Goal: Task Accomplishment & Management: Manage account settings

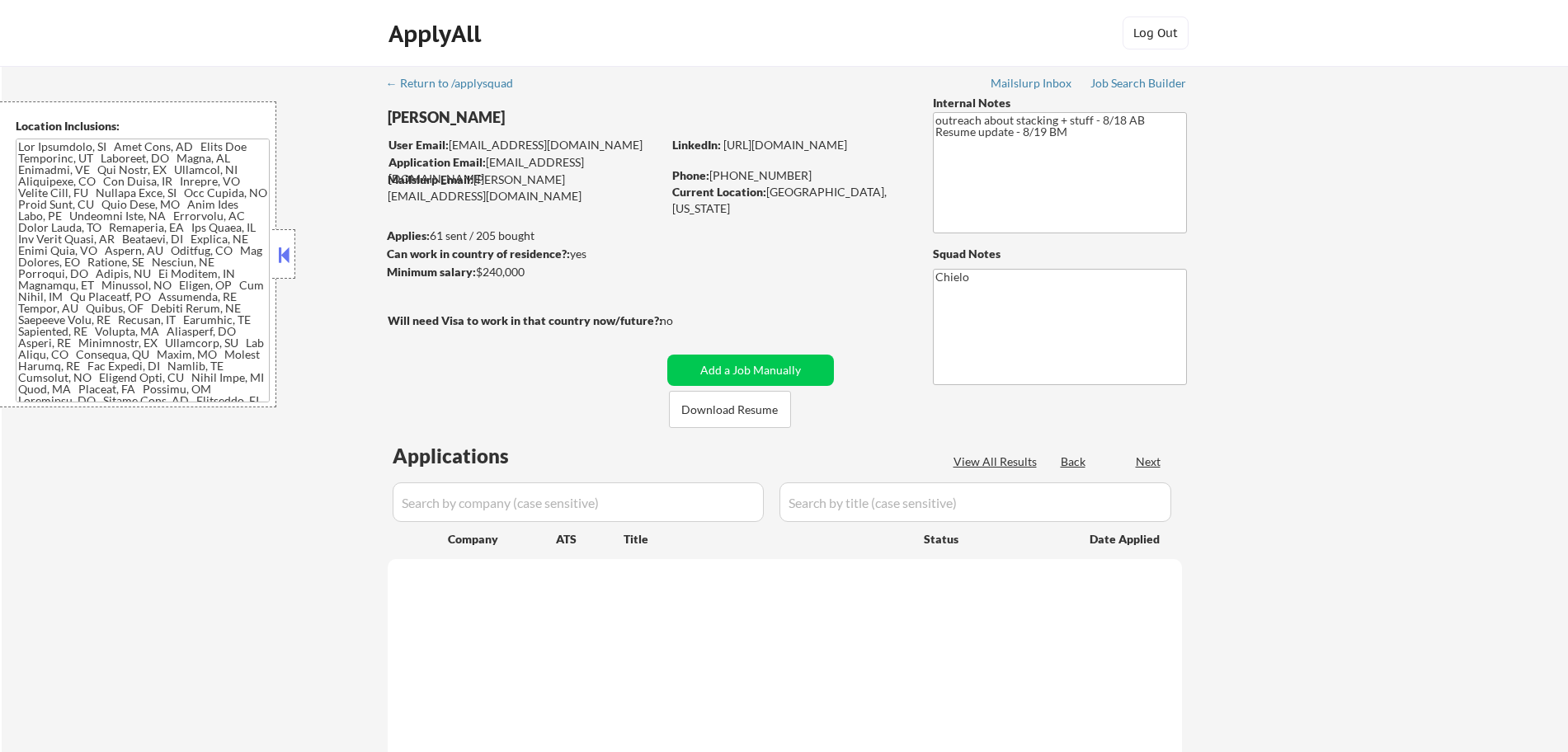
select select ""pending""
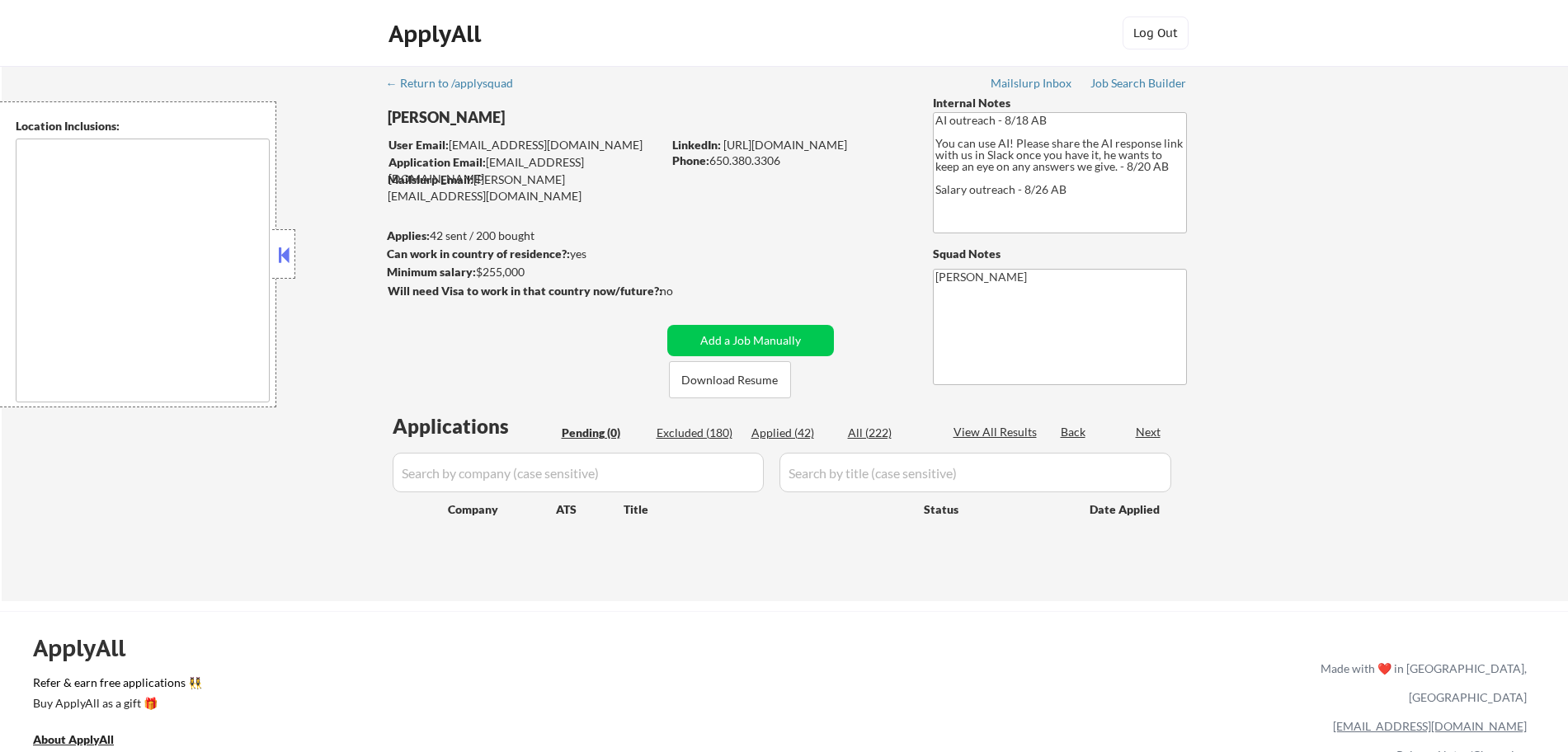
type textarea "[GEOGRAPHIC_DATA], [GEOGRAPHIC_DATA] [GEOGRAPHIC_DATA], [GEOGRAPHIC_DATA] [GEOG…"
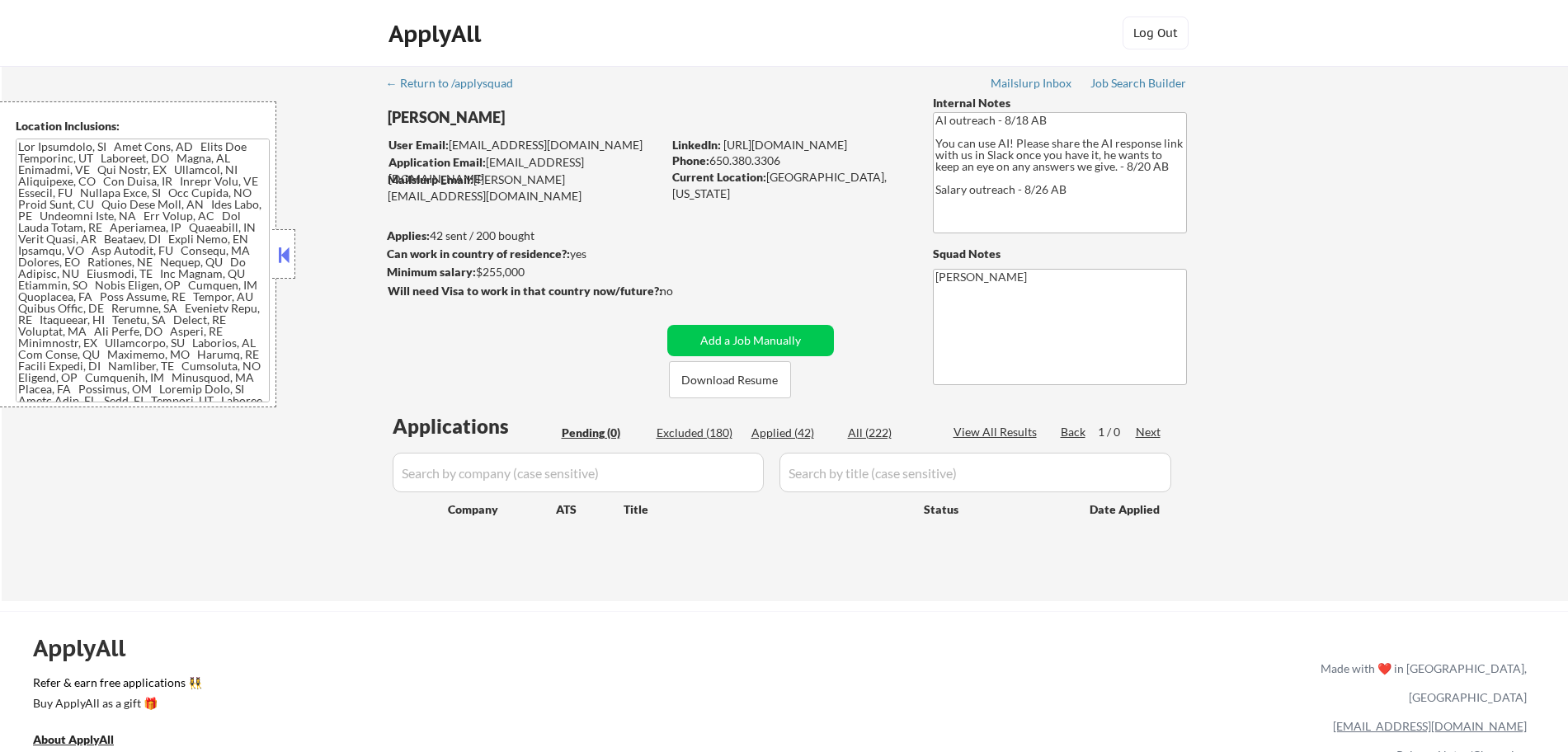
select select ""pending""
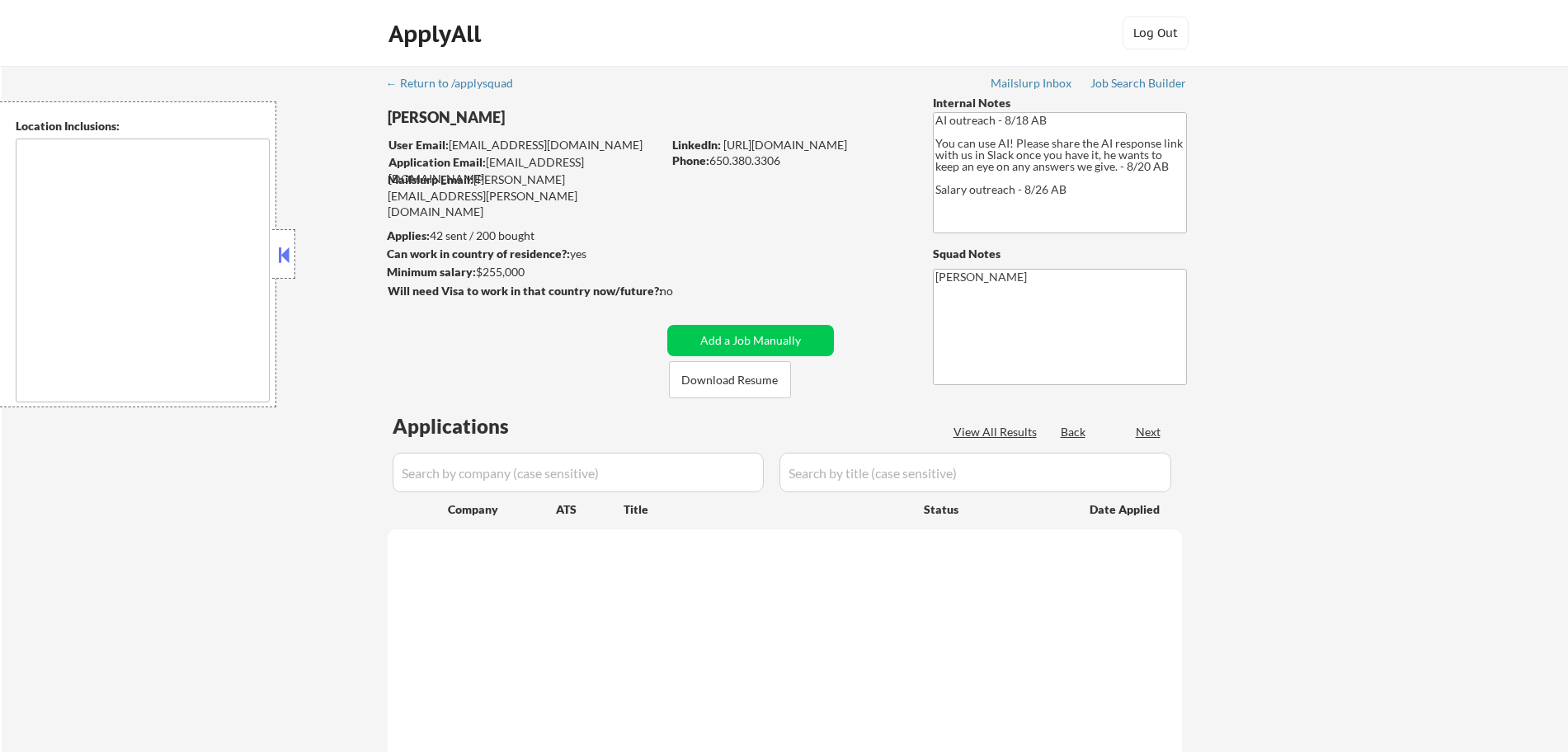
select select ""pending""
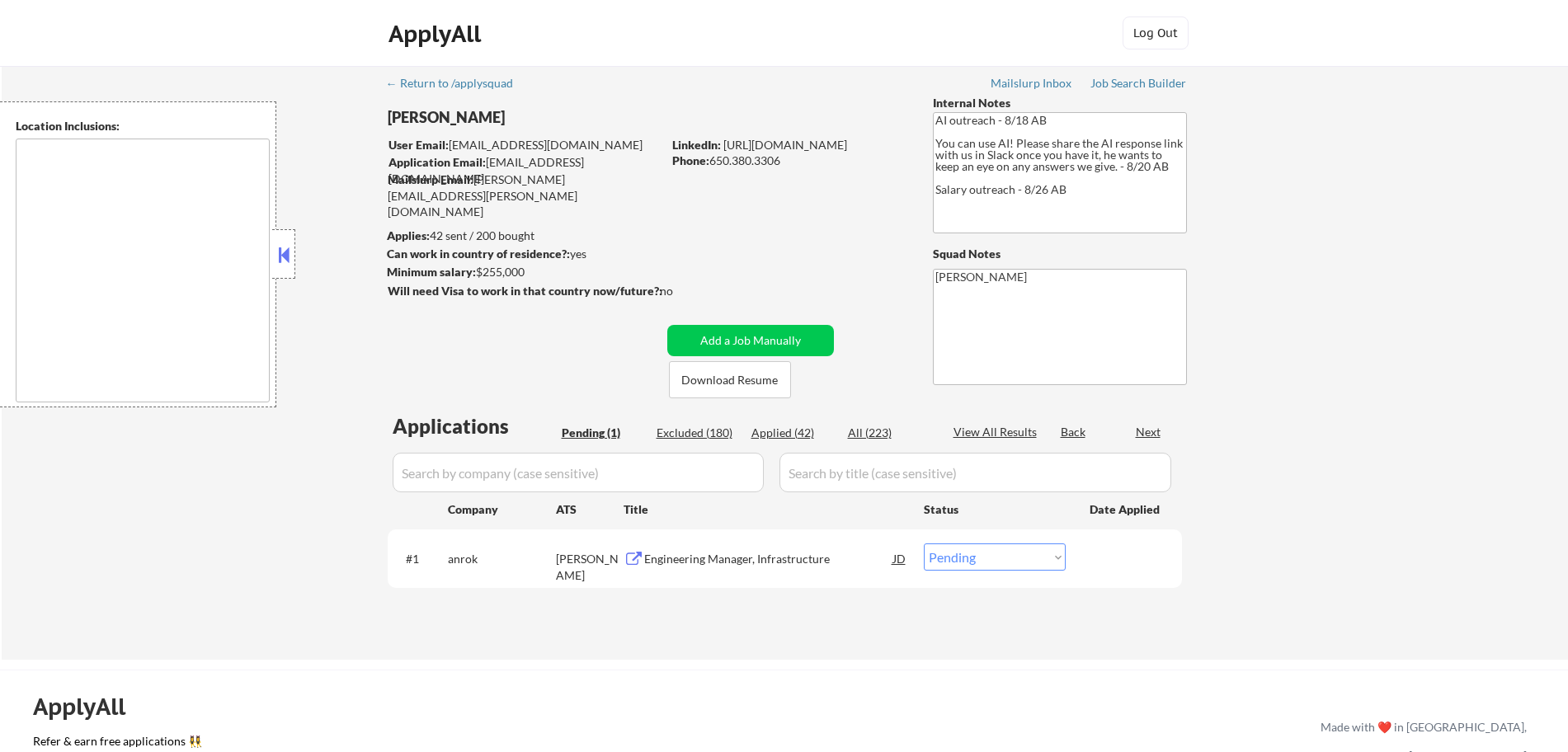
type textarea "[GEOGRAPHIC_DATA], [GEOGRAPHIC_DATA] [GEOGRAPHIC_DATA], [GEOGRAPHIC_DATA] [GEOG…"
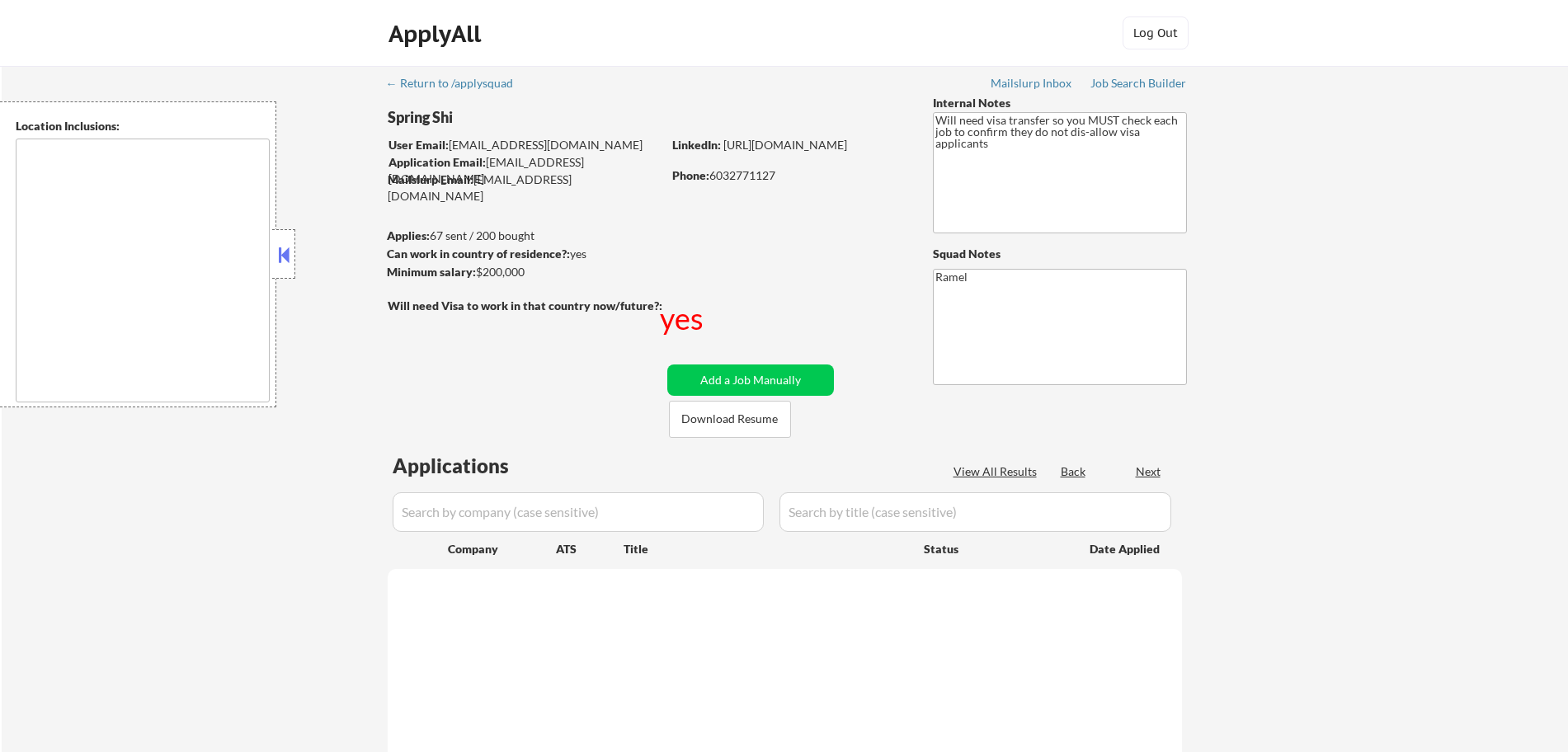
select select ""pending""
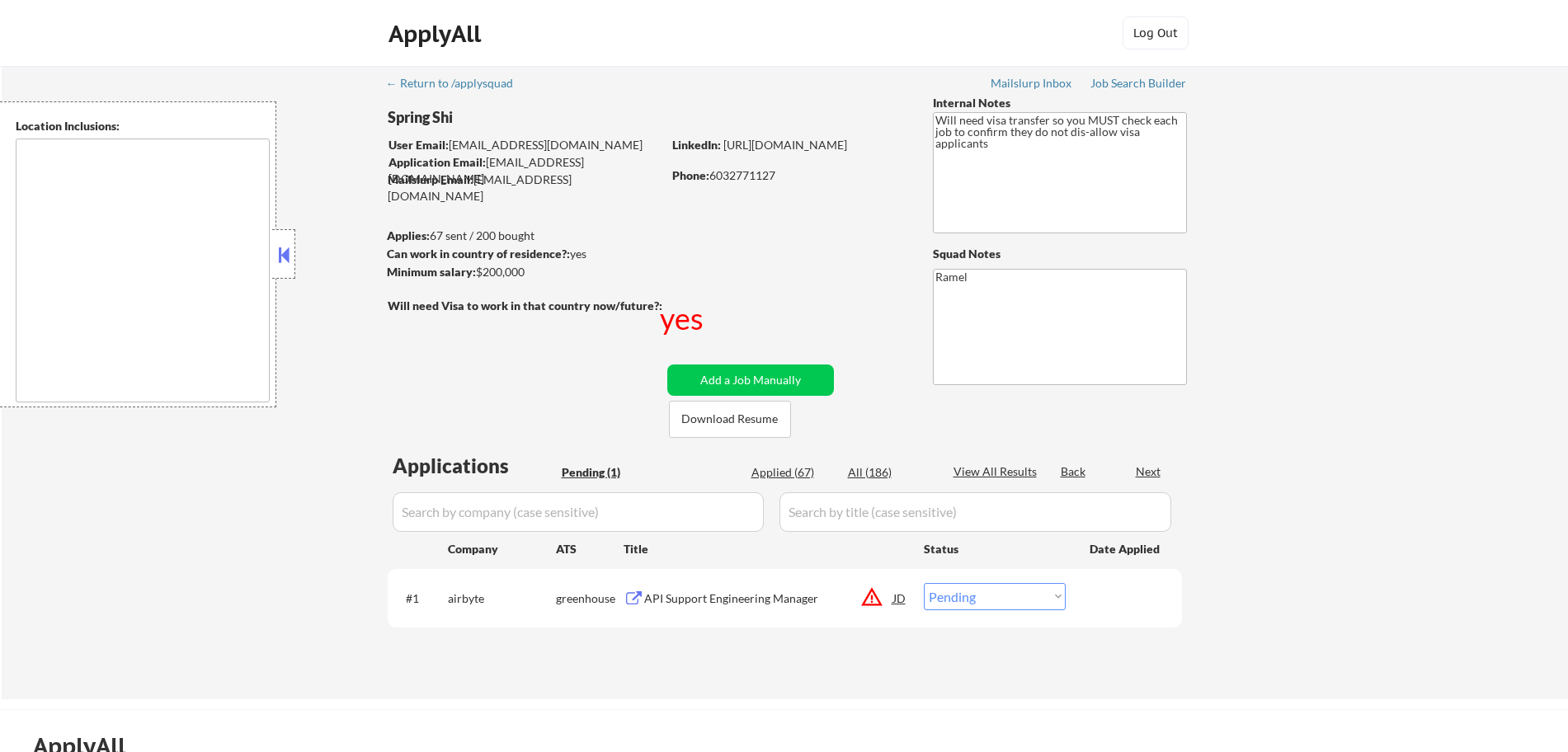
type textarea "Jersey City, NJ Hoboken, NJ Union City, NJ Weehawken, NJ West New York, NJ Gutt…"
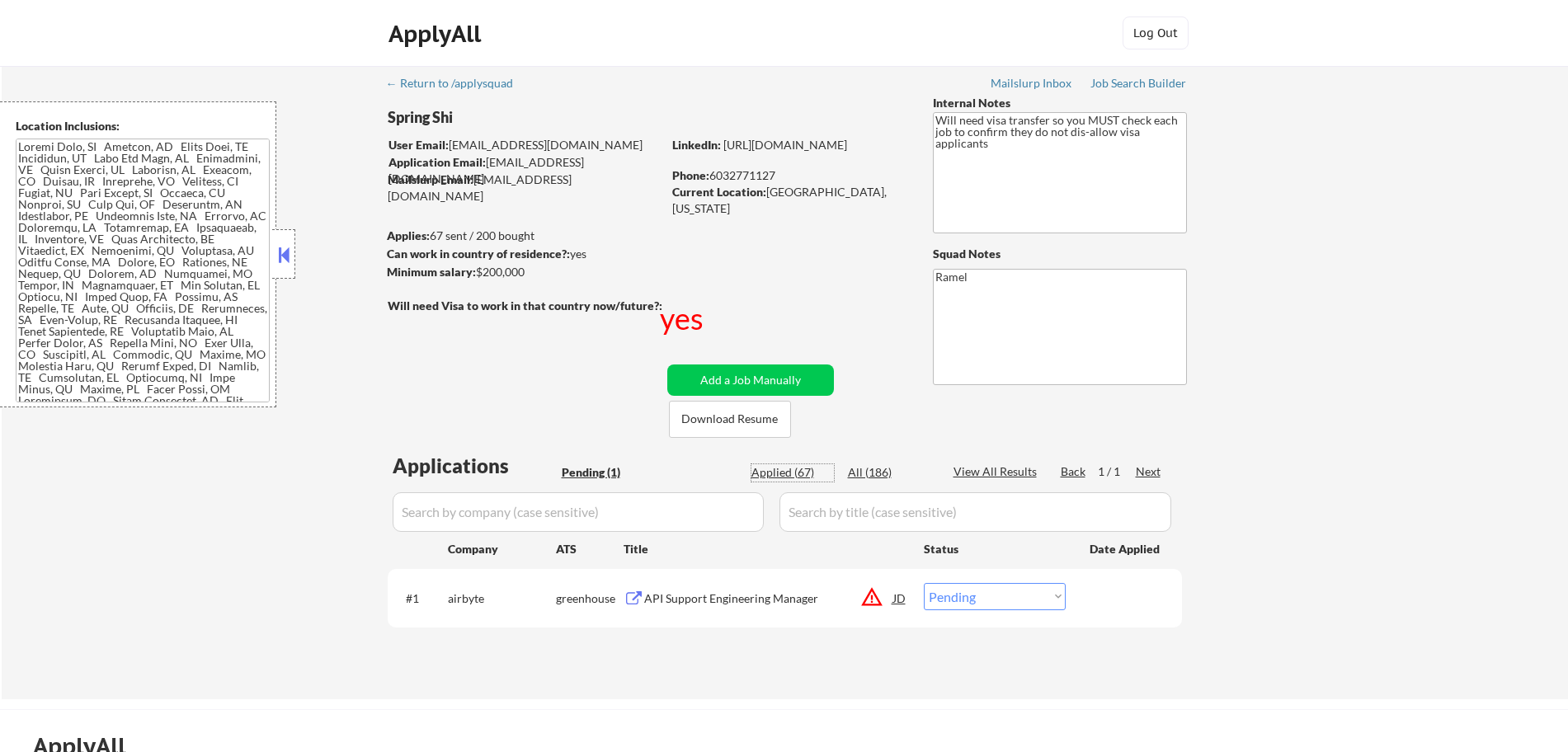
click at [788, 477] on div "Applied (67)" at bounding box center [792, 472] width 82 height 16
select select ""applied""
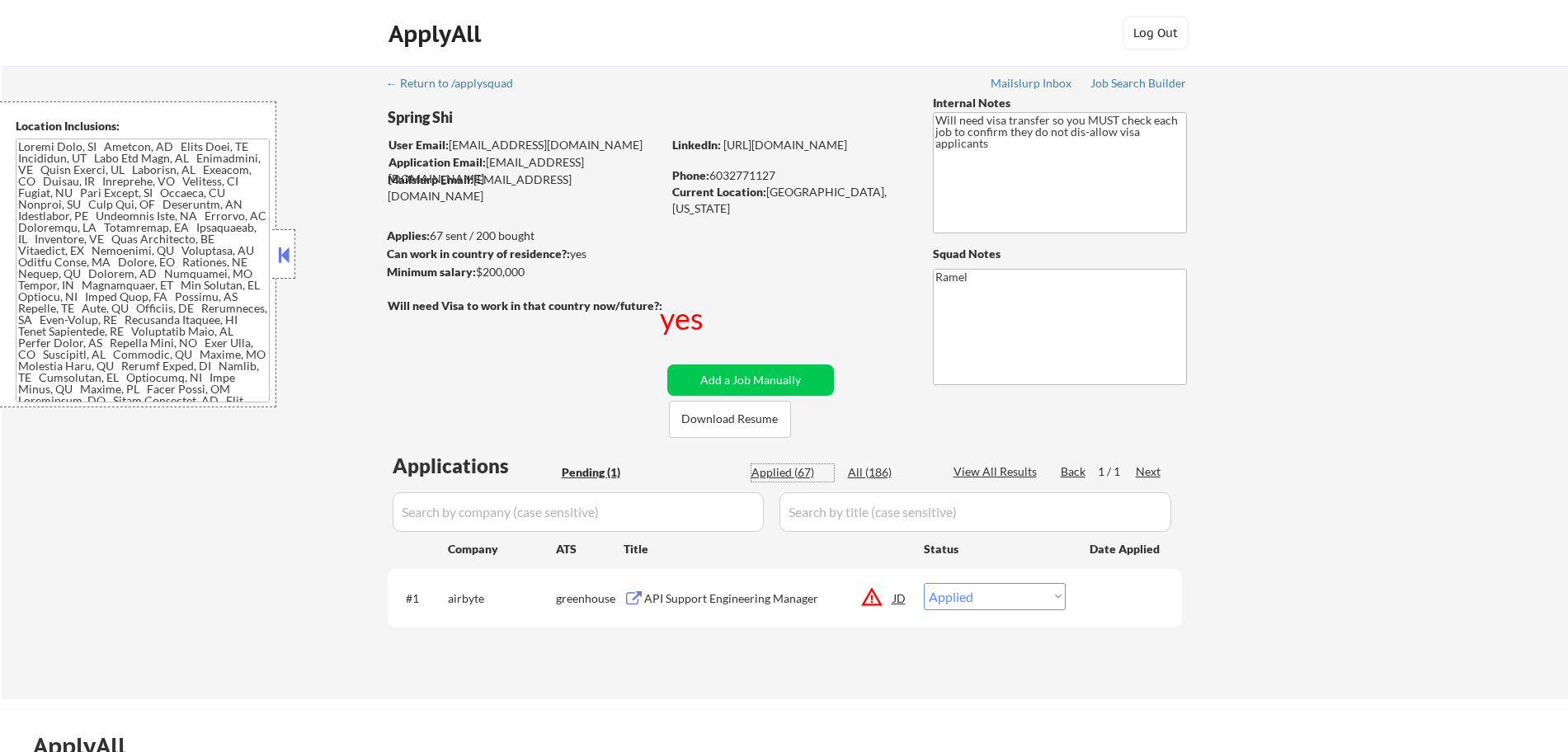
select select ""applied""
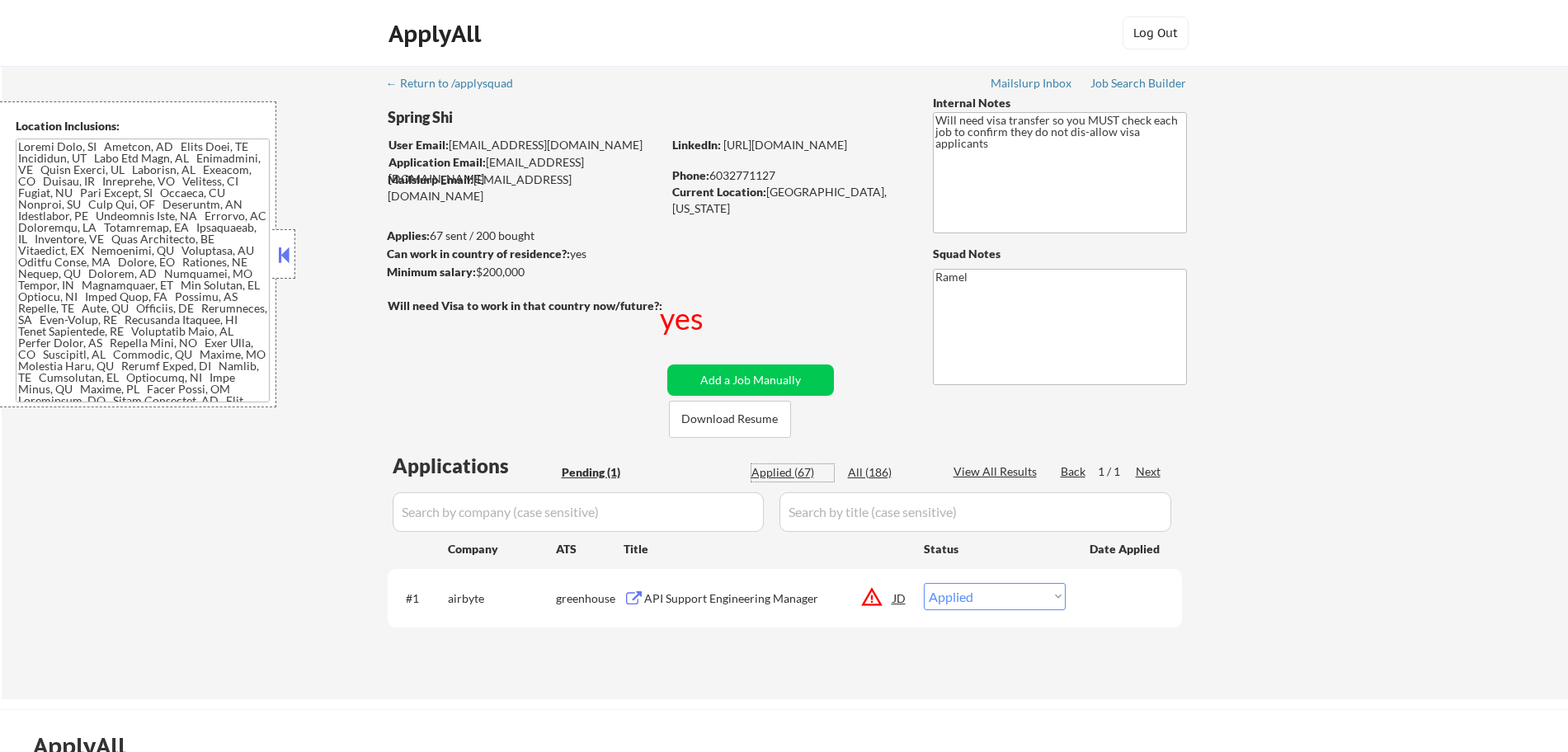
select select ""applied""
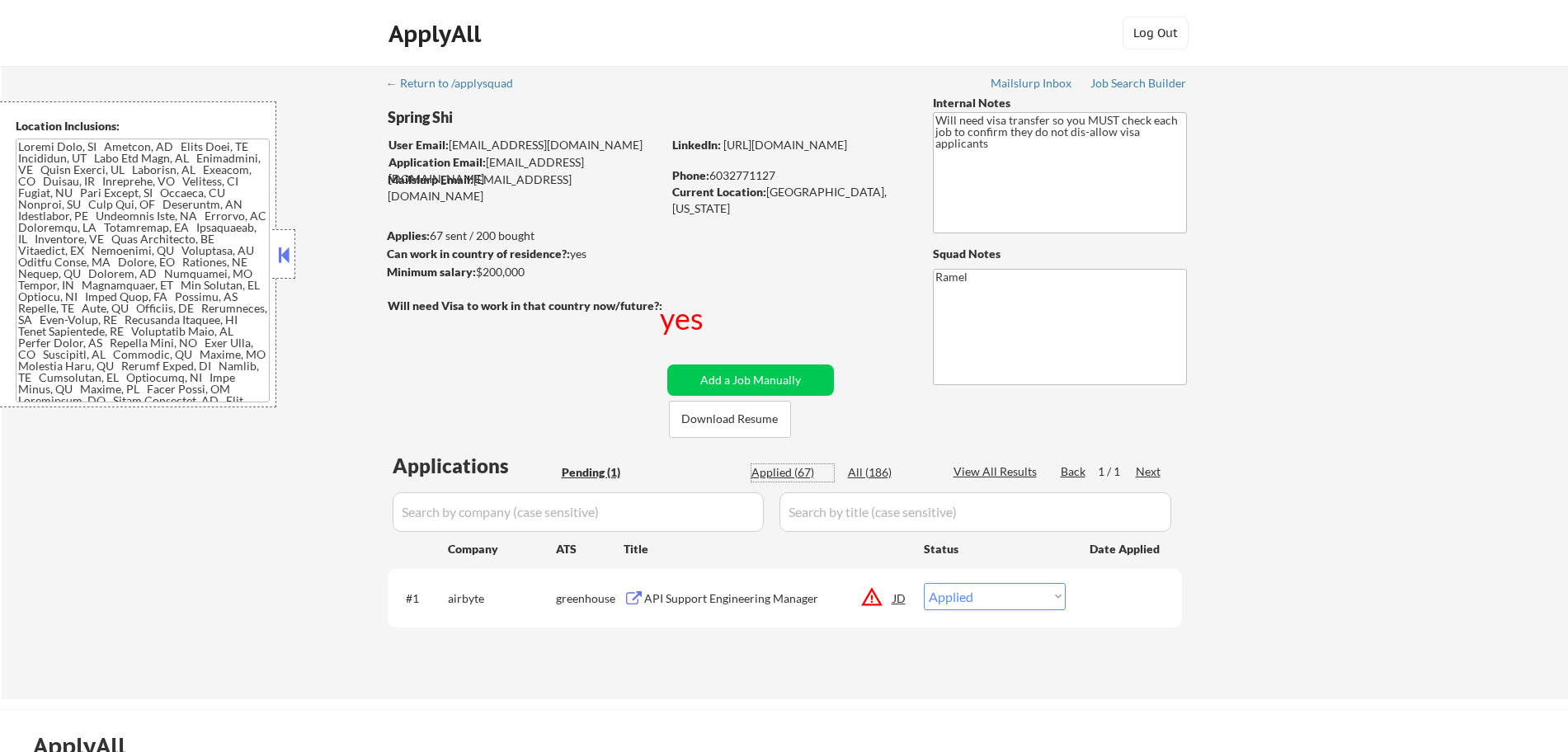
select select ""applied""
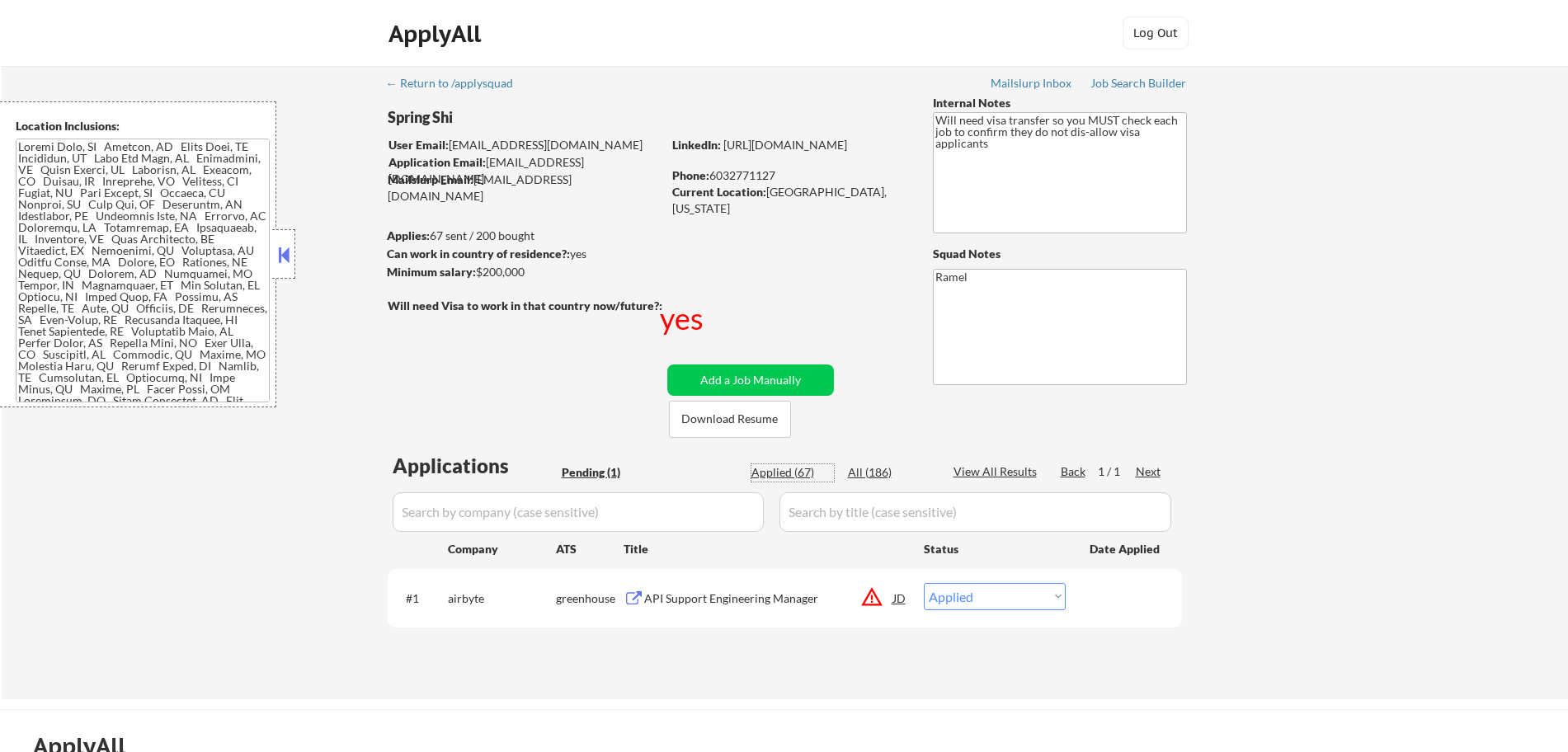
select select ""applied""
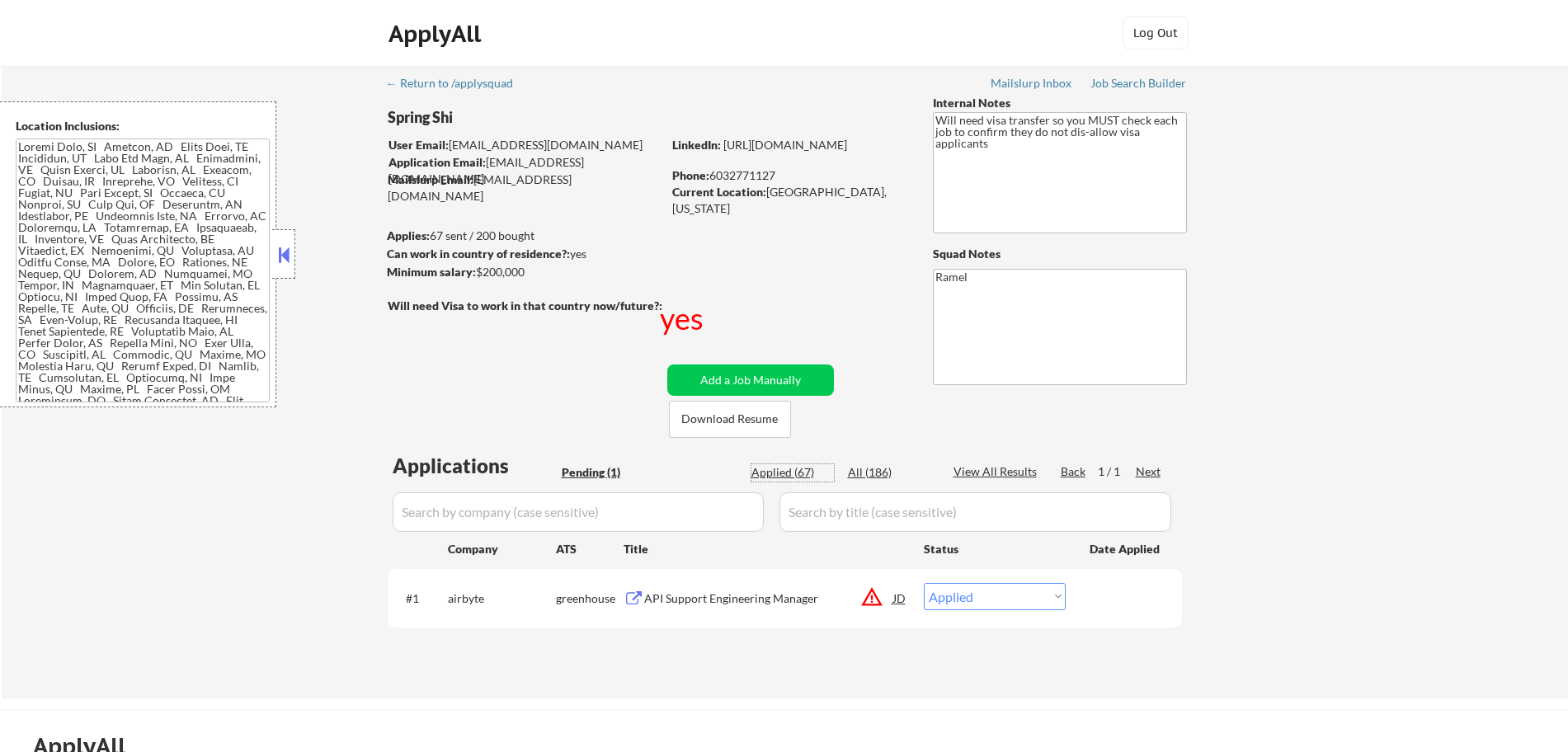
select select ""applied""
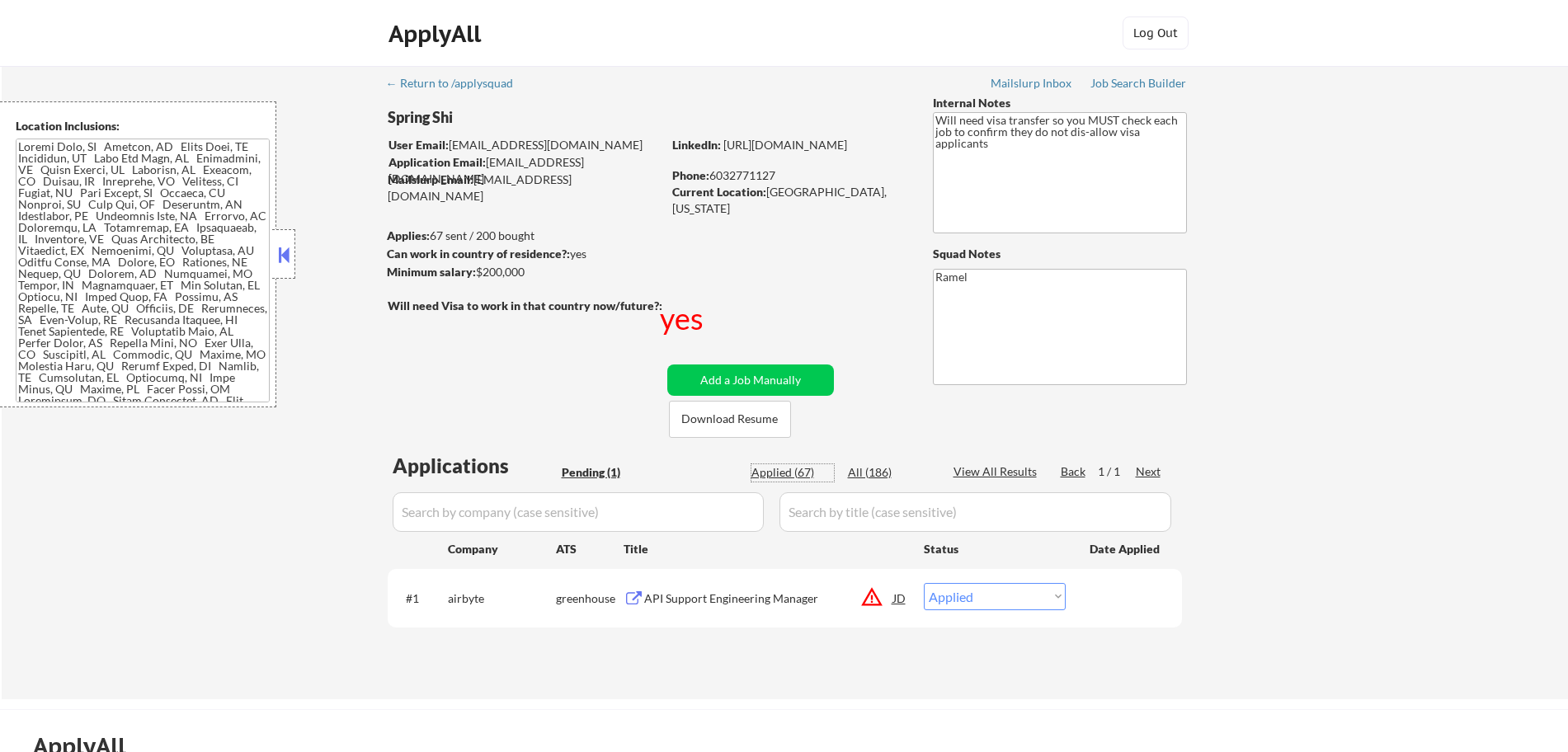
select select ""applied""
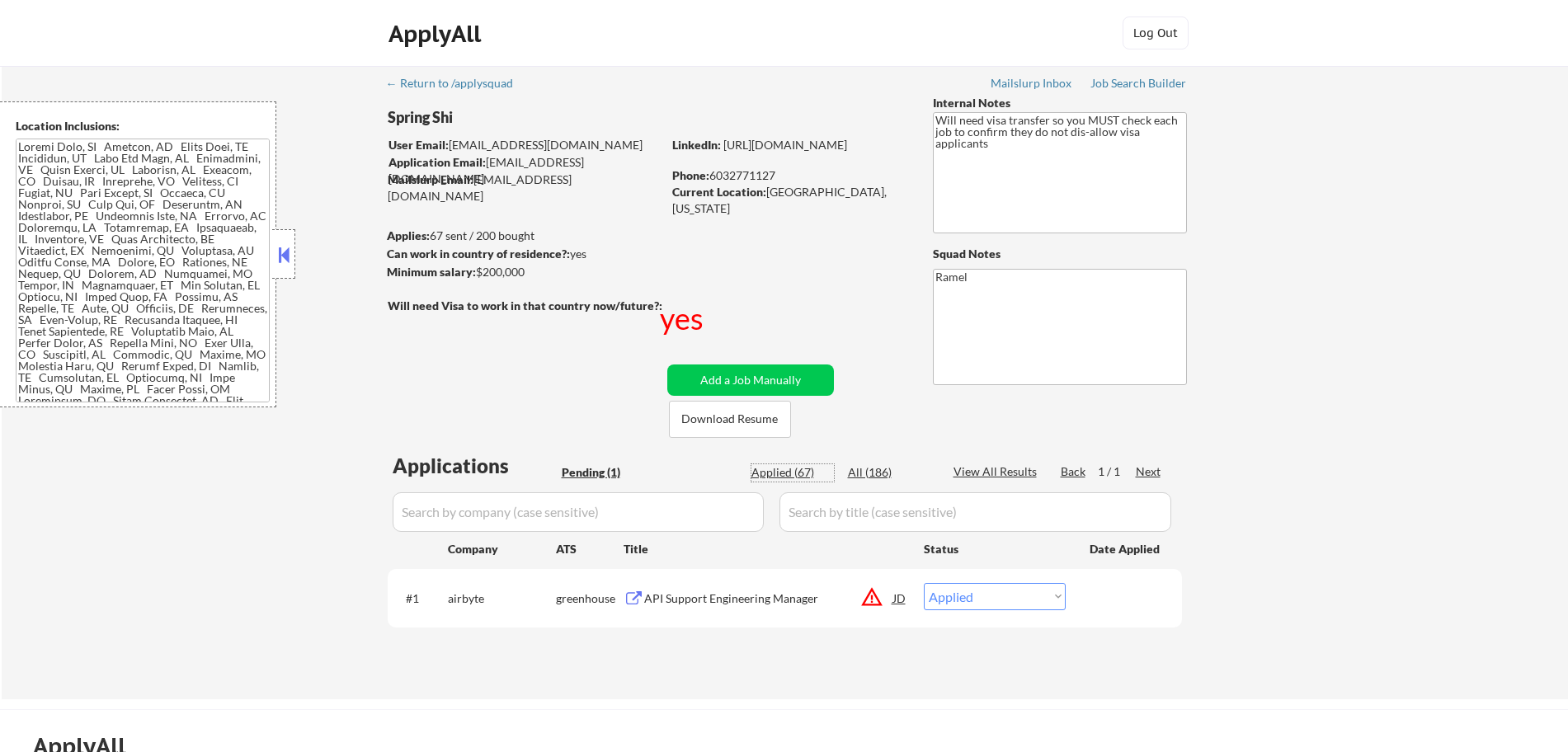
select select ""applied""
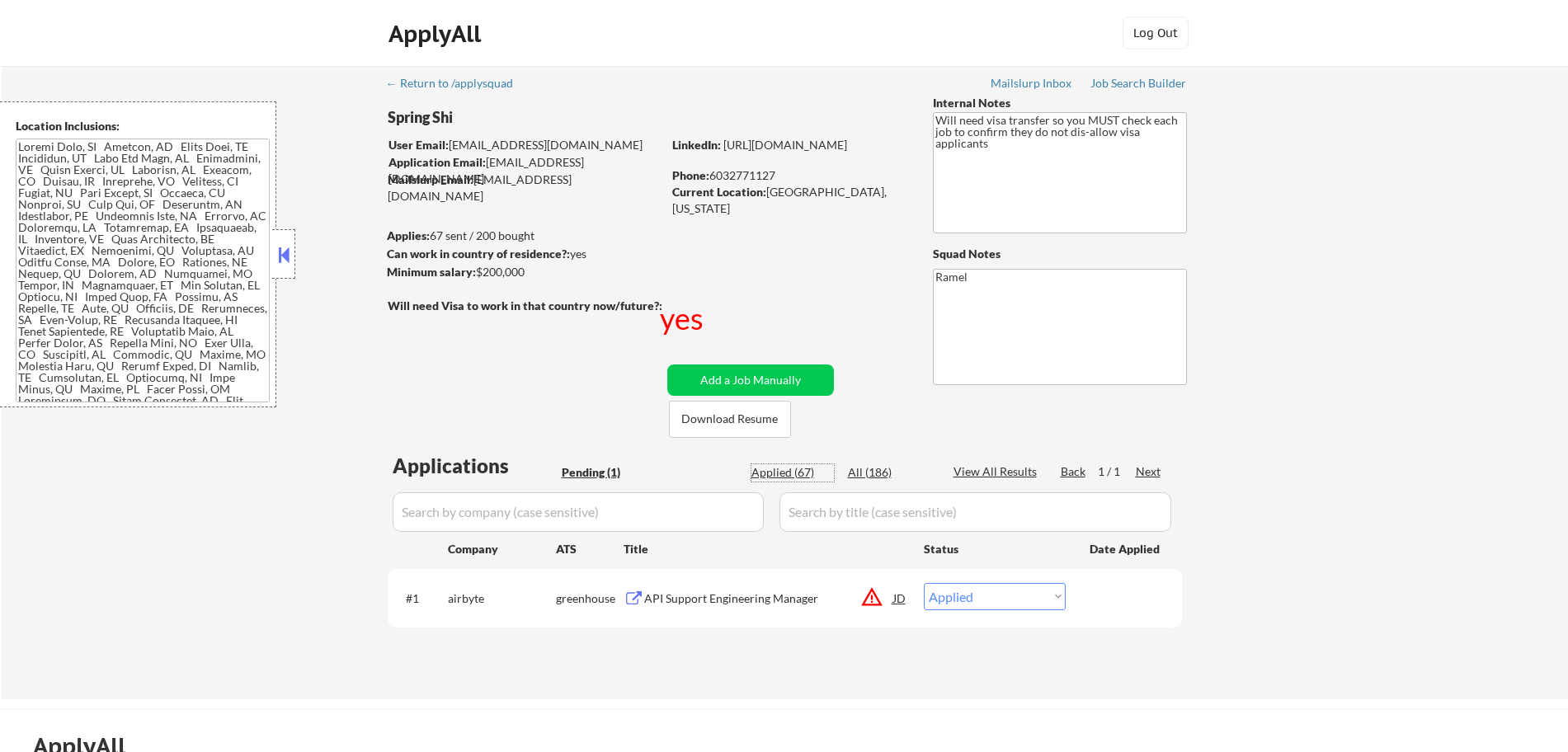
select select ""applied""
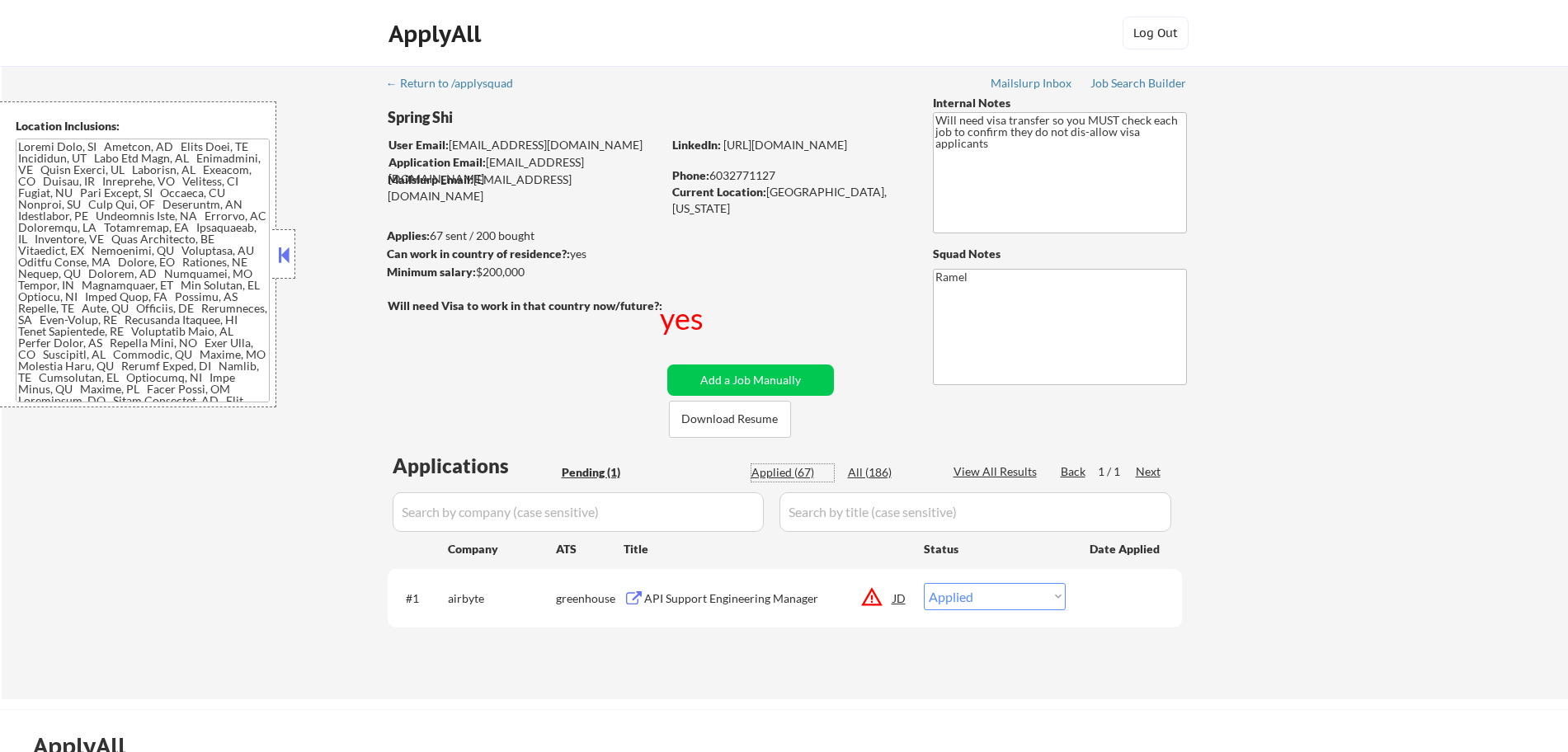
select select ""applied""
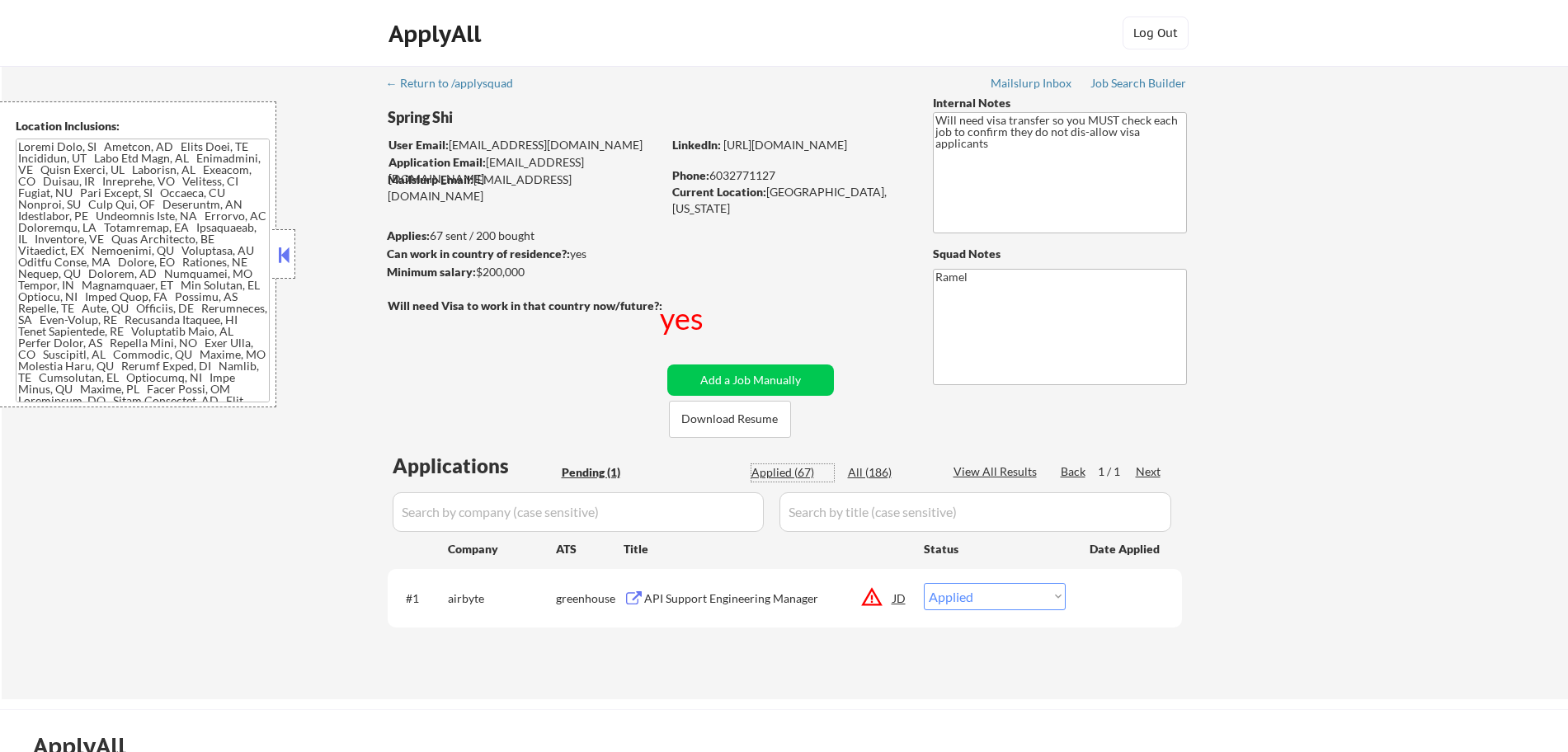
select select ""applied""
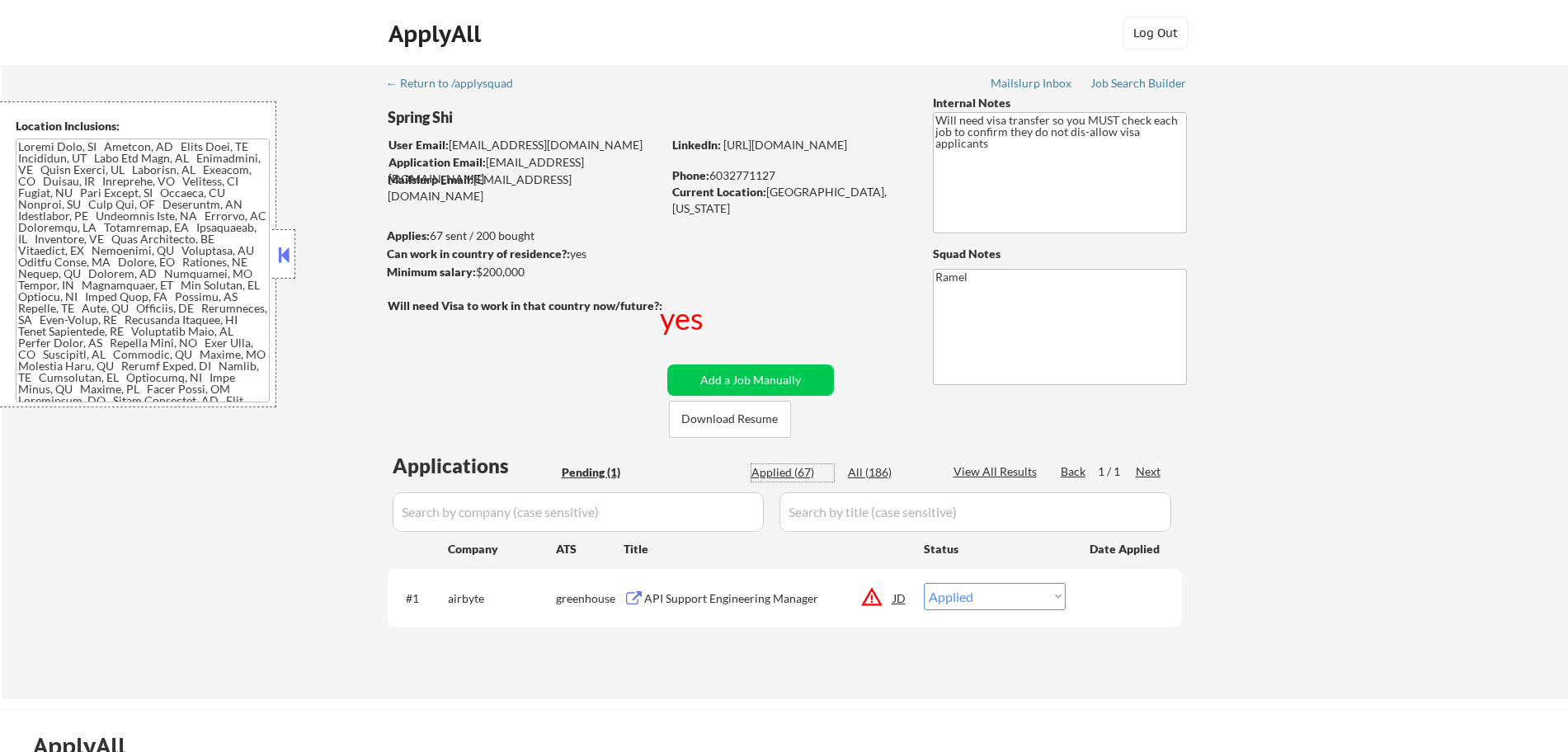
select select ""applied""
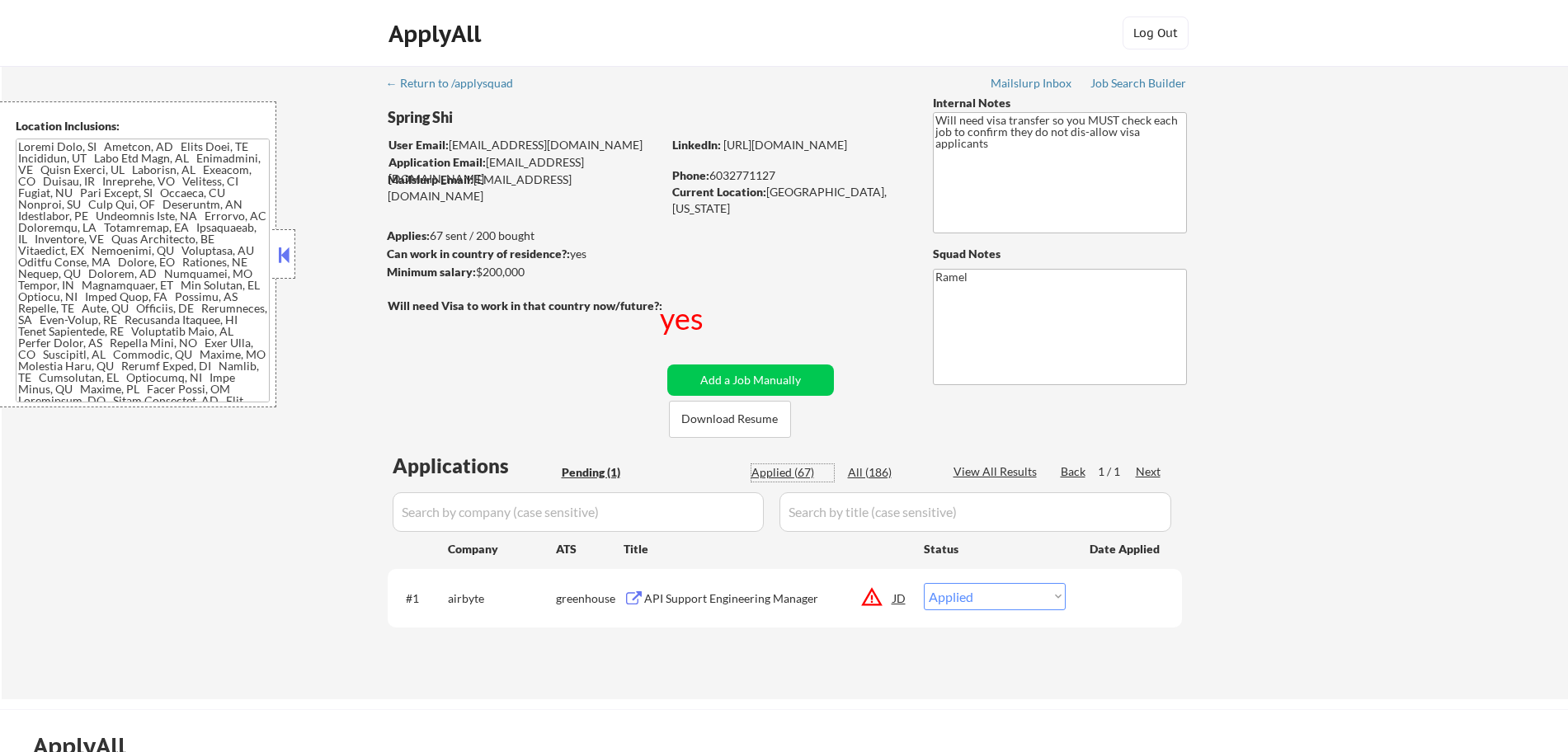
select select ""applied""
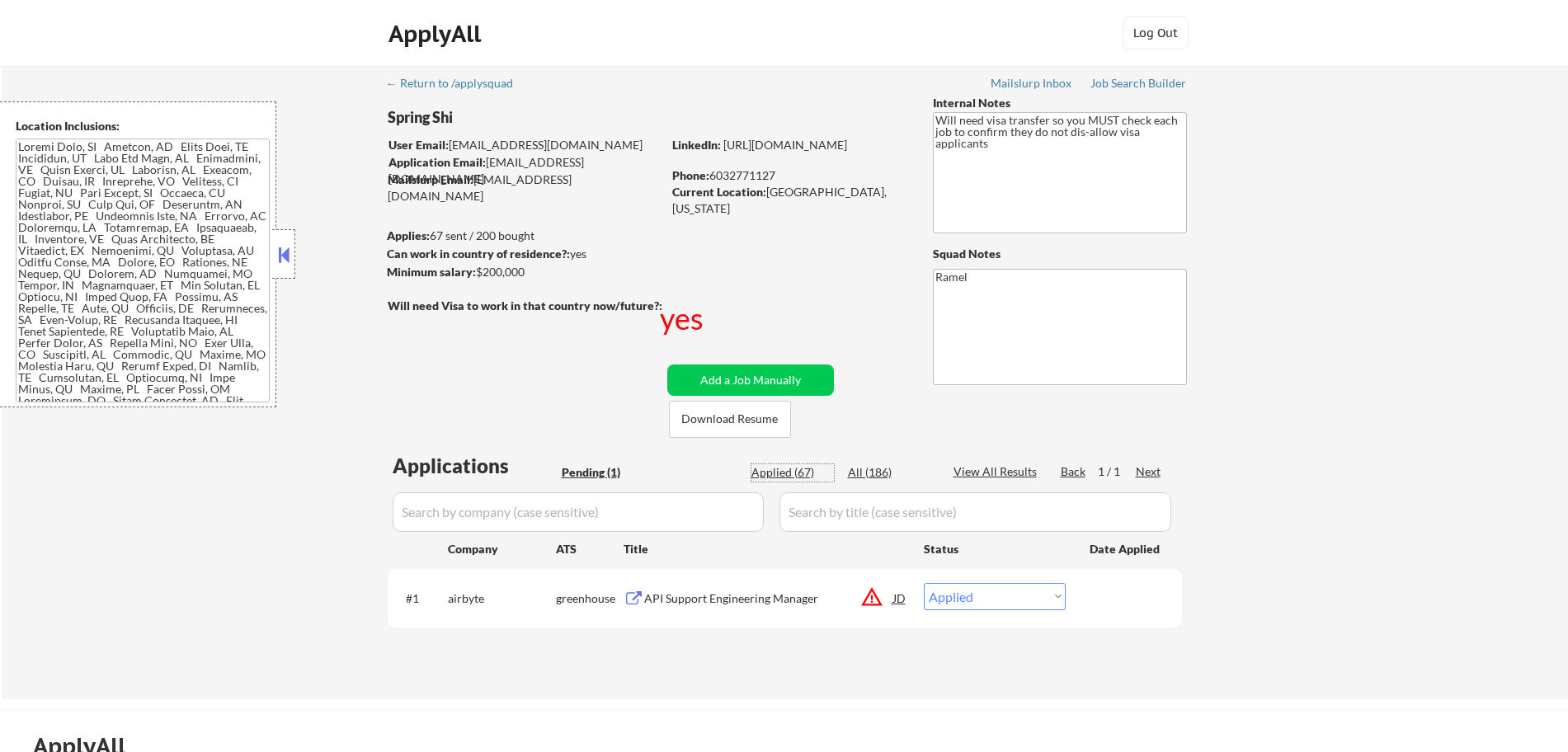
select select ""applied""
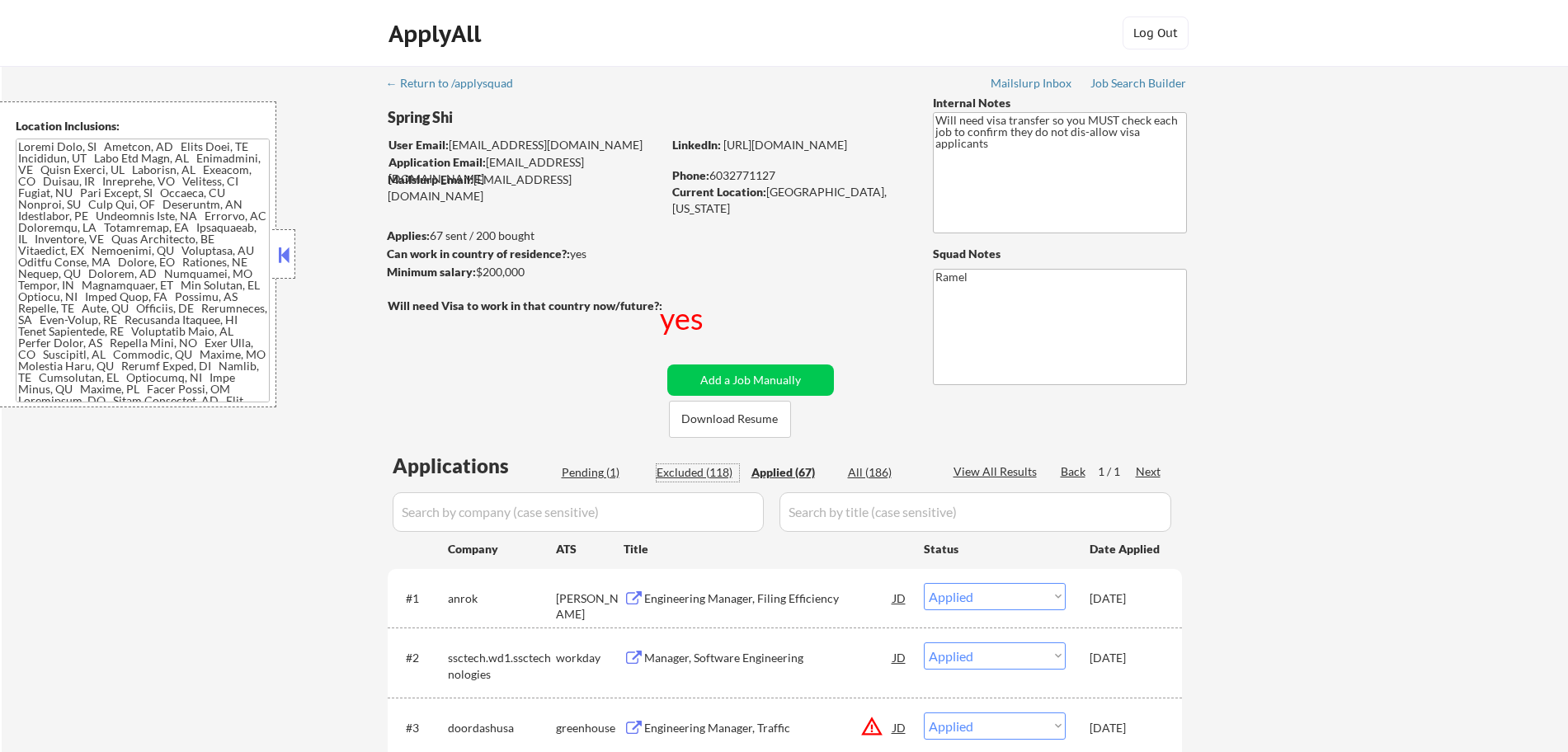
click at [676, 472] on div "Excluded (118)" at bounding box center [697, 472] width 82 height 16
select select ""excluded__other_""
select select ""excluded__bad_match_""
select select ""excluded__expired_""
select select ""excluded__other_""
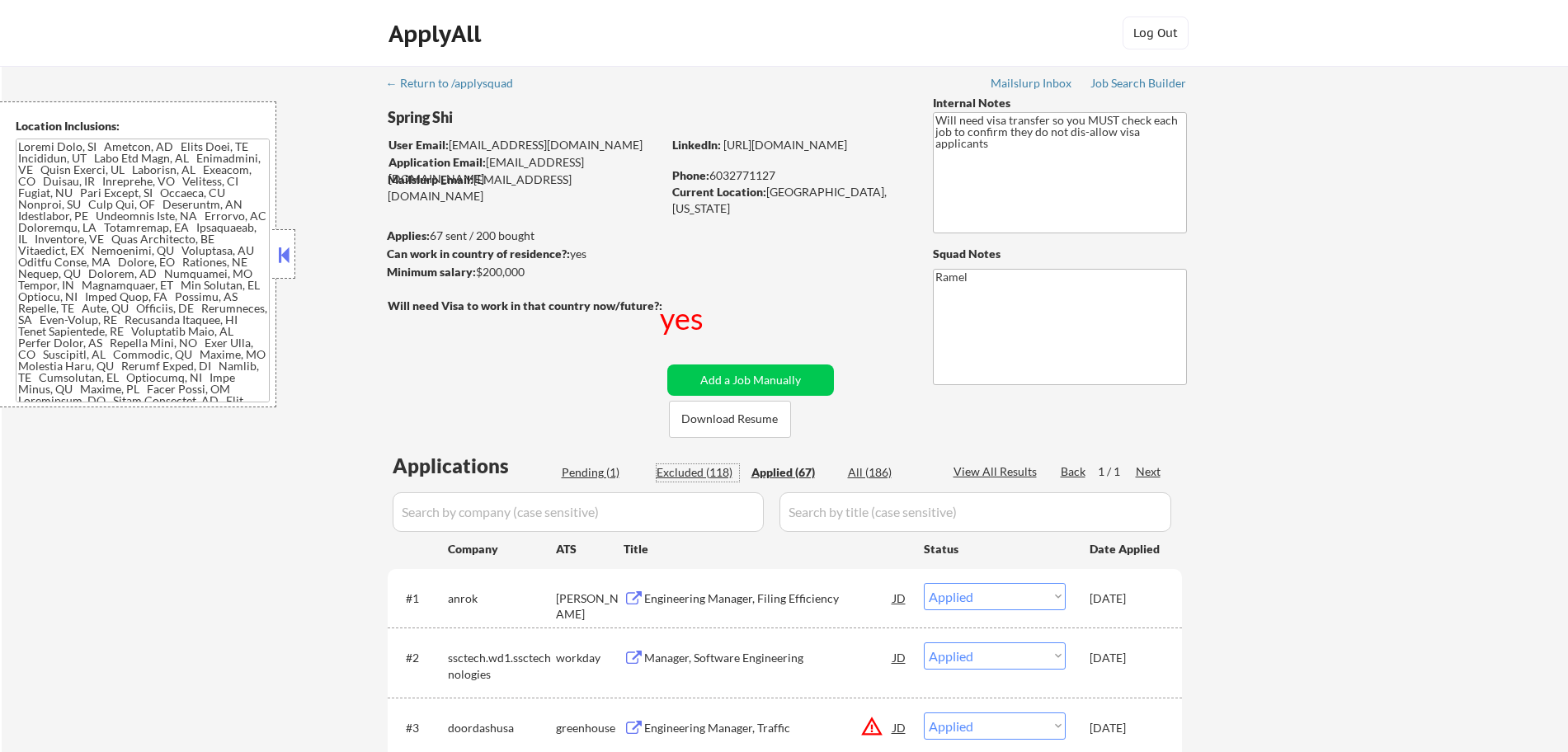
select select ""excluded__location_""
select select ""excluded__bad_match_""
select select ""excluded__salary_""
select select ""excluded__expired_""
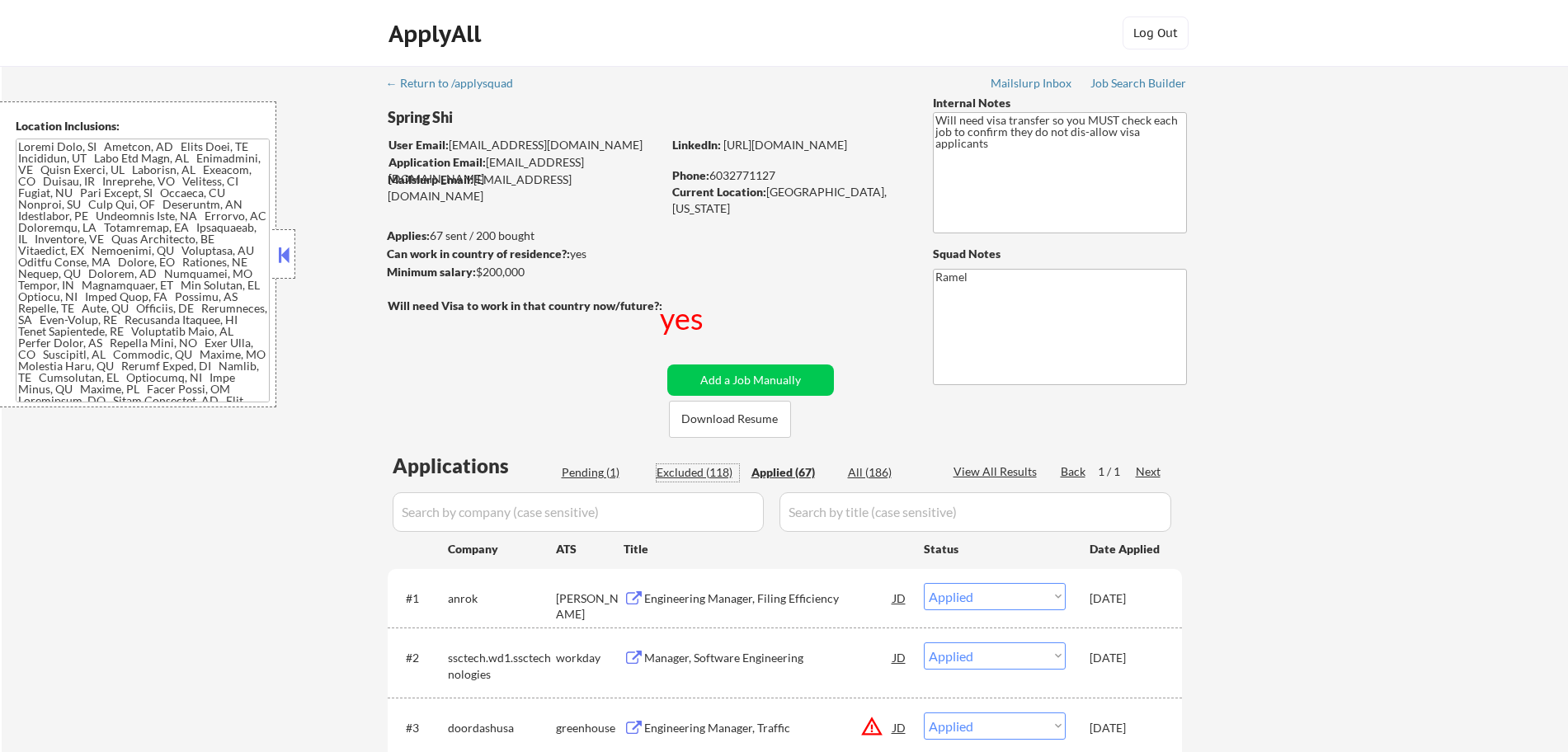
select select ""excluded__expired_""
select select ""excluded__salary_""
select select ""excluded__expired_""
select select ""excluded__bad_match_""
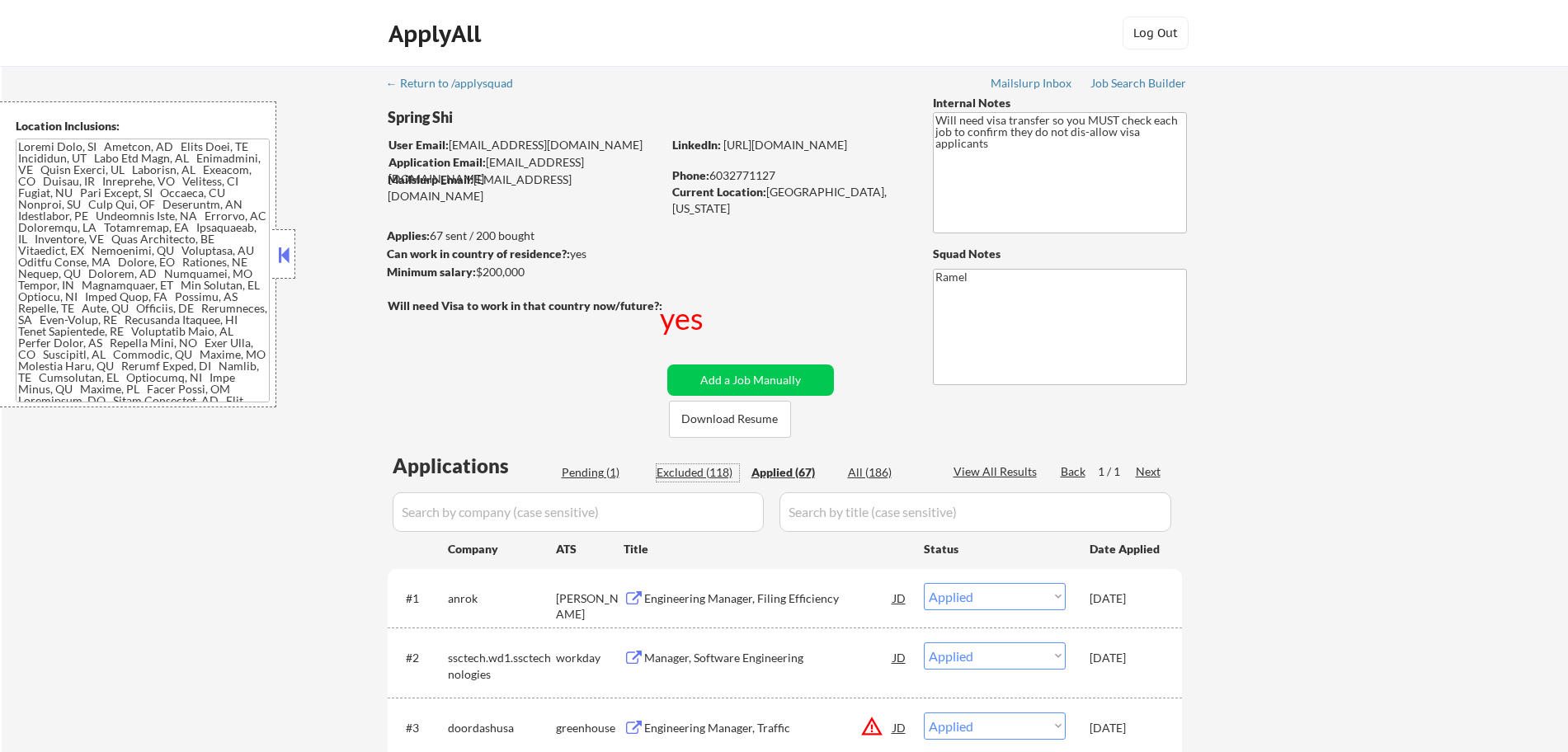
select select ""excluded""
select select ""excluded__bad_match_""
select select ""excluded__expired_""
select select ""excluded__salary_""
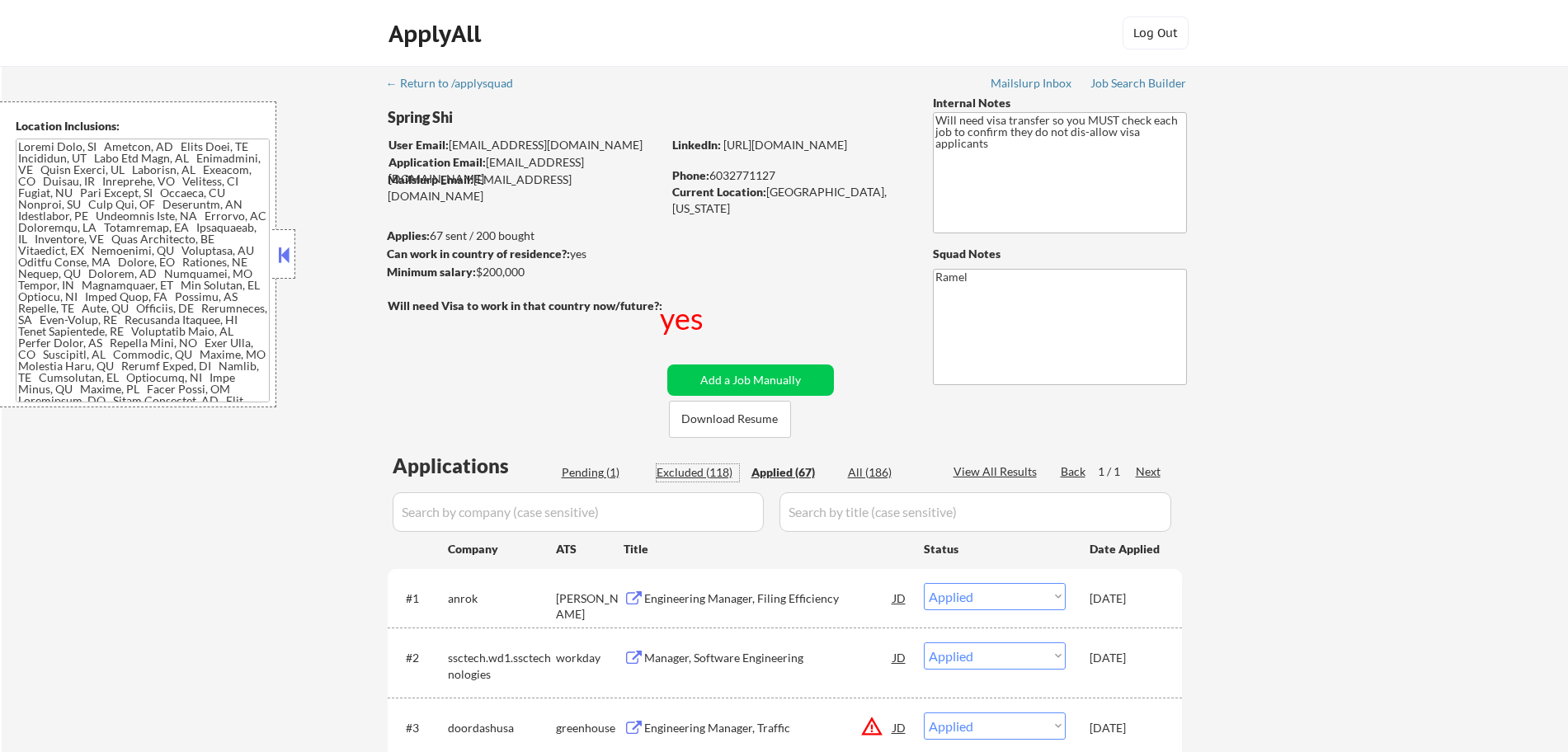
select select ""excluded__expired_""
select select ""excluded__bad_match_""
select select ""excluded__salary_""
select select ""excluded__expired_""
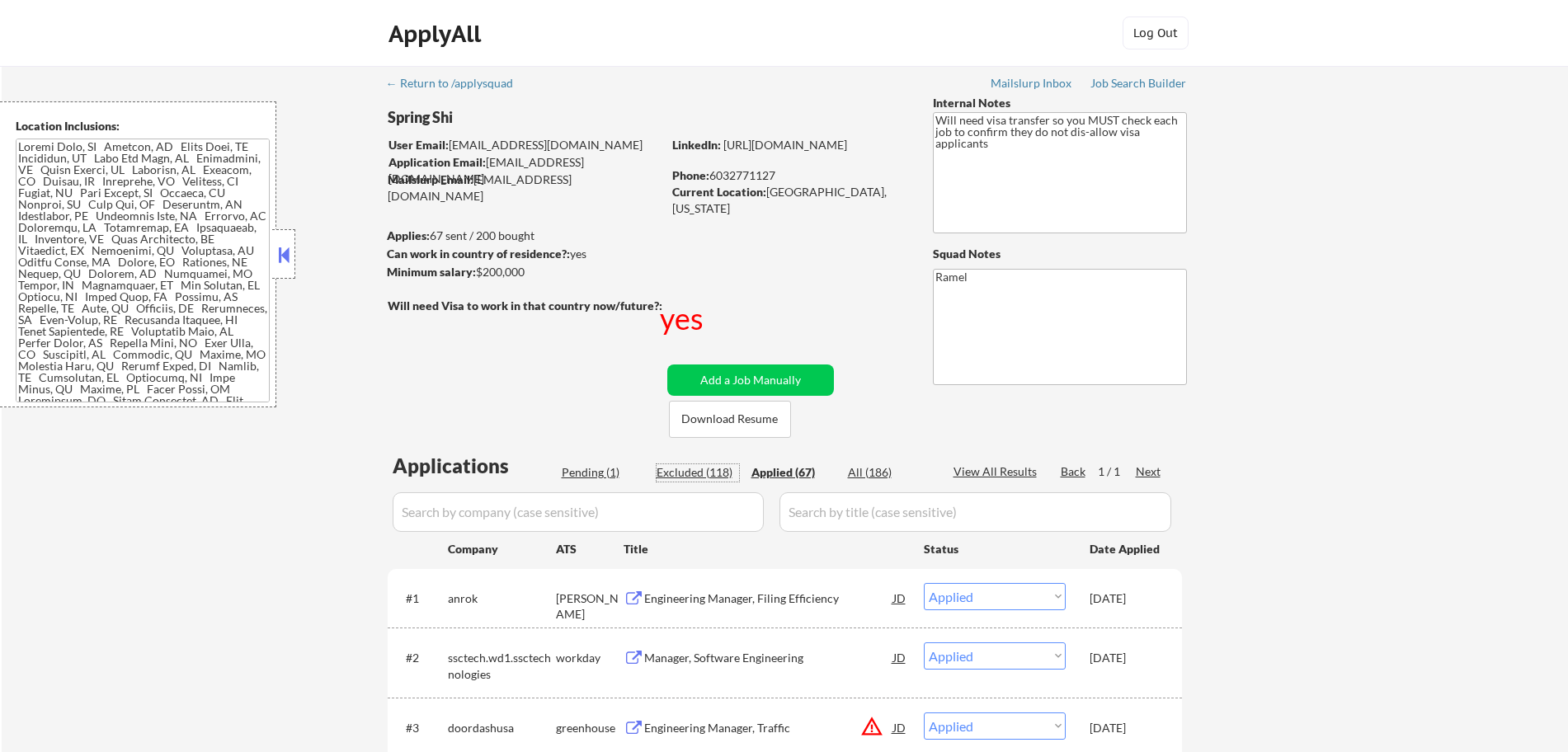
select select ""excluded""
select select ""excluded__location_""
select select ""excluded""
select select ""excluded__bad_match_""
select select ""excluded__expired_""
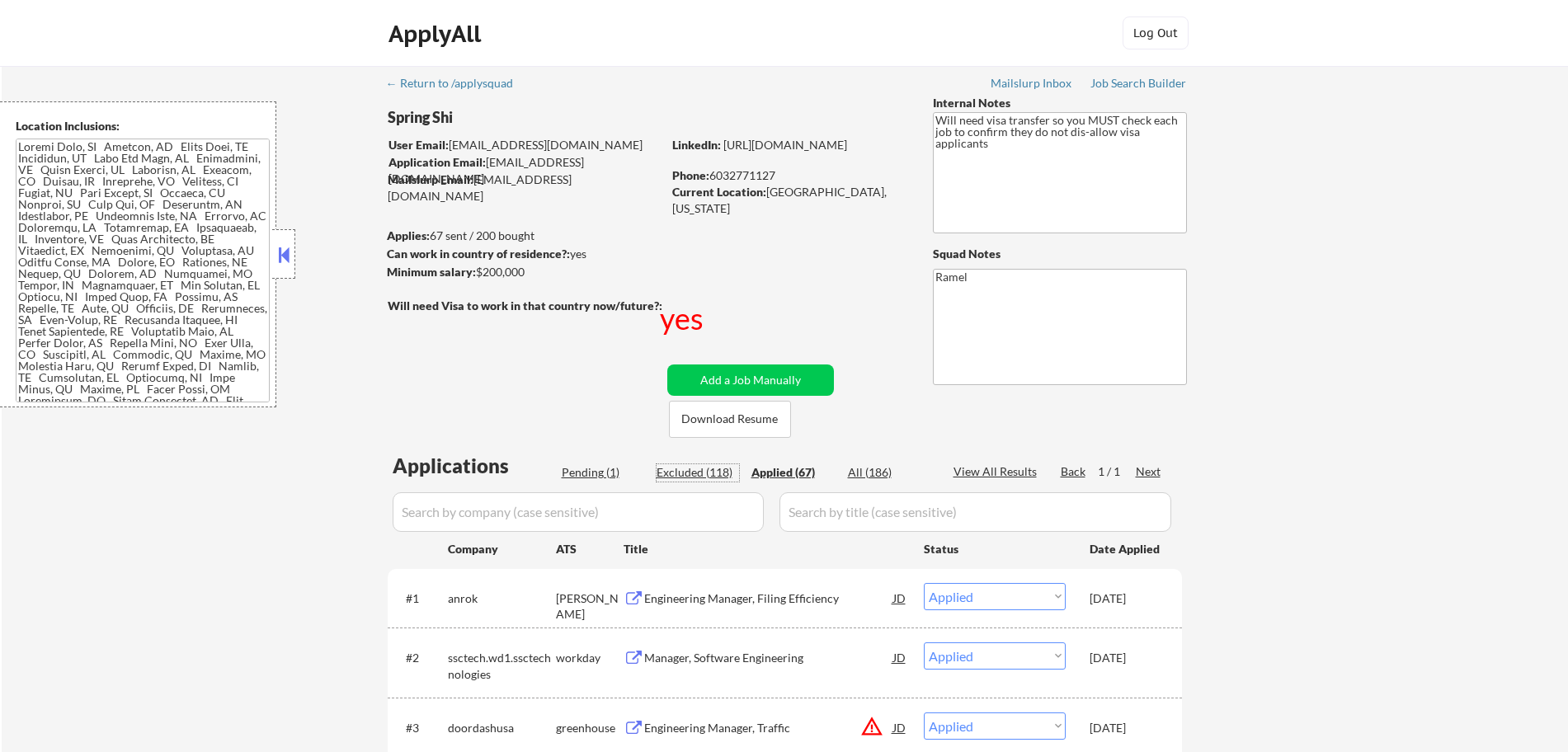
select select ""excluded__bad_match_""
select select ""excluded__other_""
select select ""excluded__salary_""
select select ""excluded__expired_""
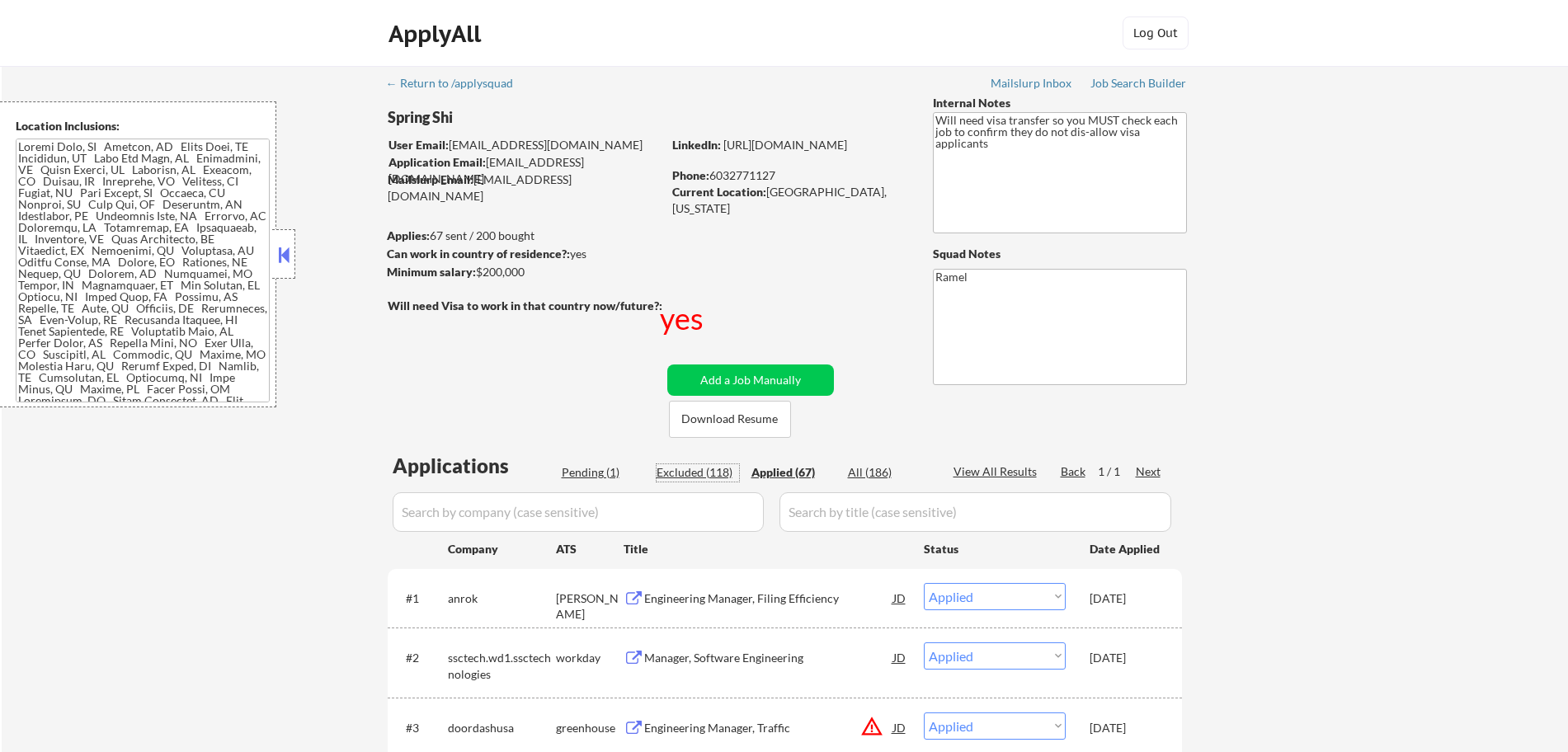
select select ""excluded__other_""
select select ""excluded__expired_""
select select ""excluded""
select select ""excluded__expired_""
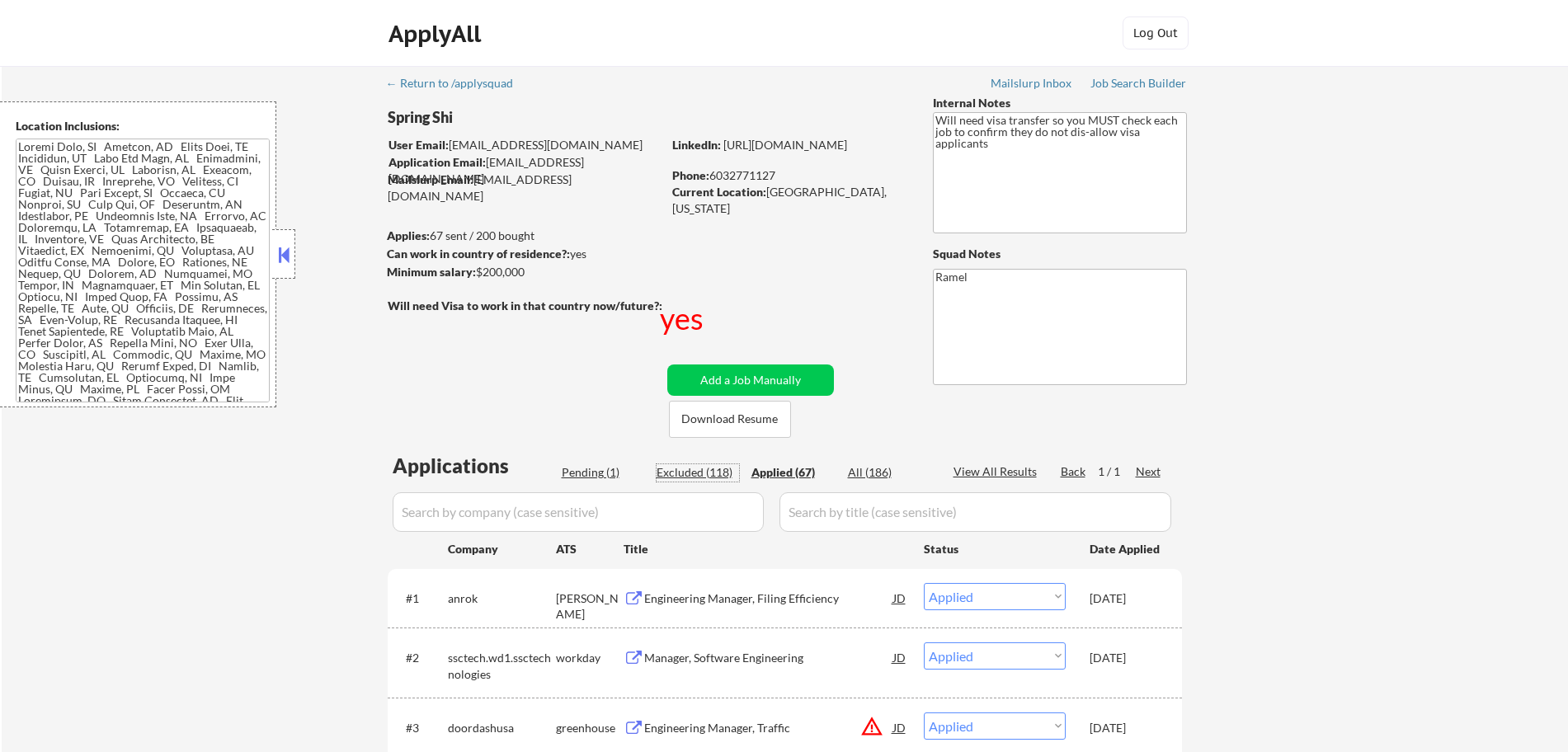
select select ""excluded__expired_""
select select ""excluded__other_""
select select ""excluded__expired_""
select select ""excluded__bad_match_""
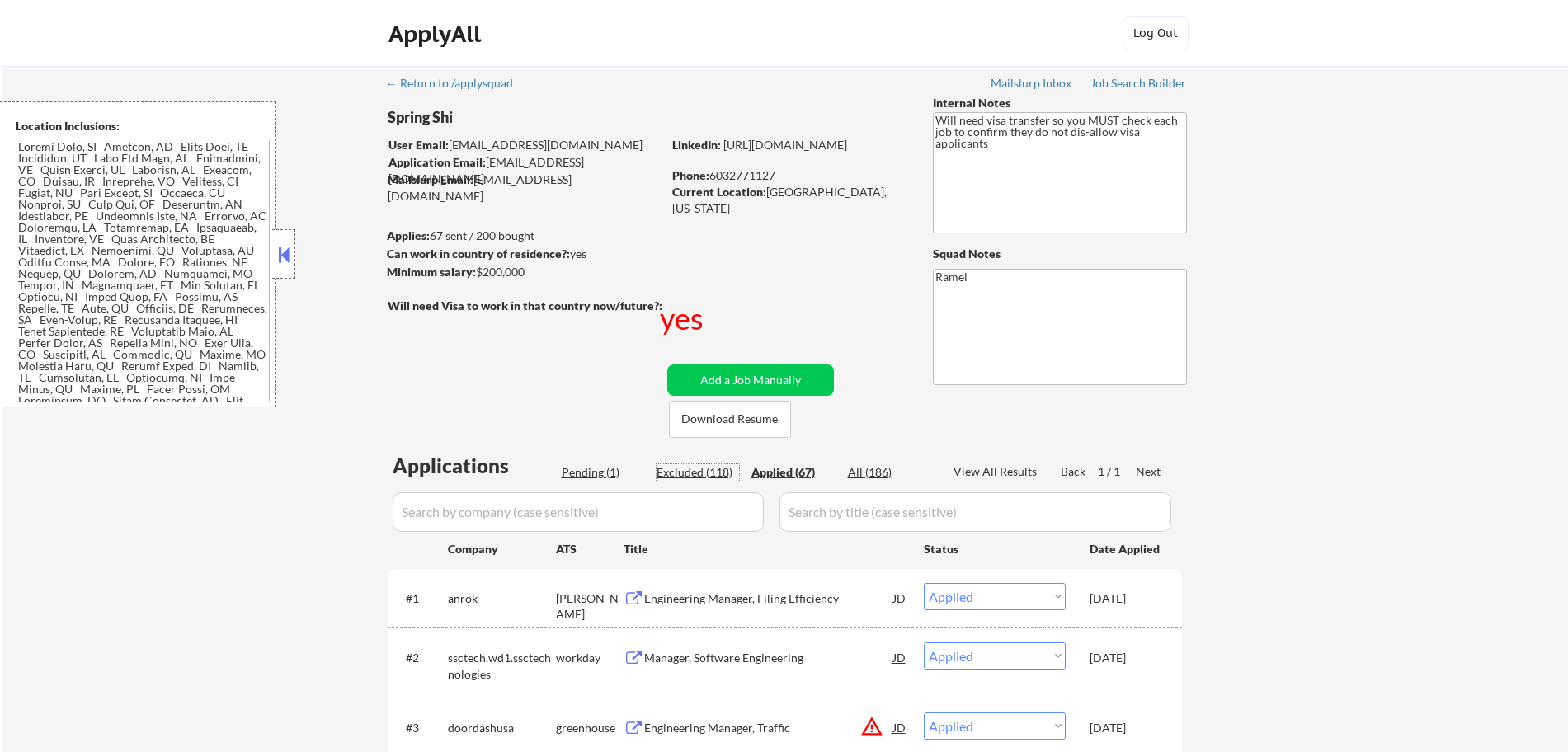
select select ""excluded__other_""
select select ""excluded__expired_""
select select ""excluded""
select select ""excluded__other_""
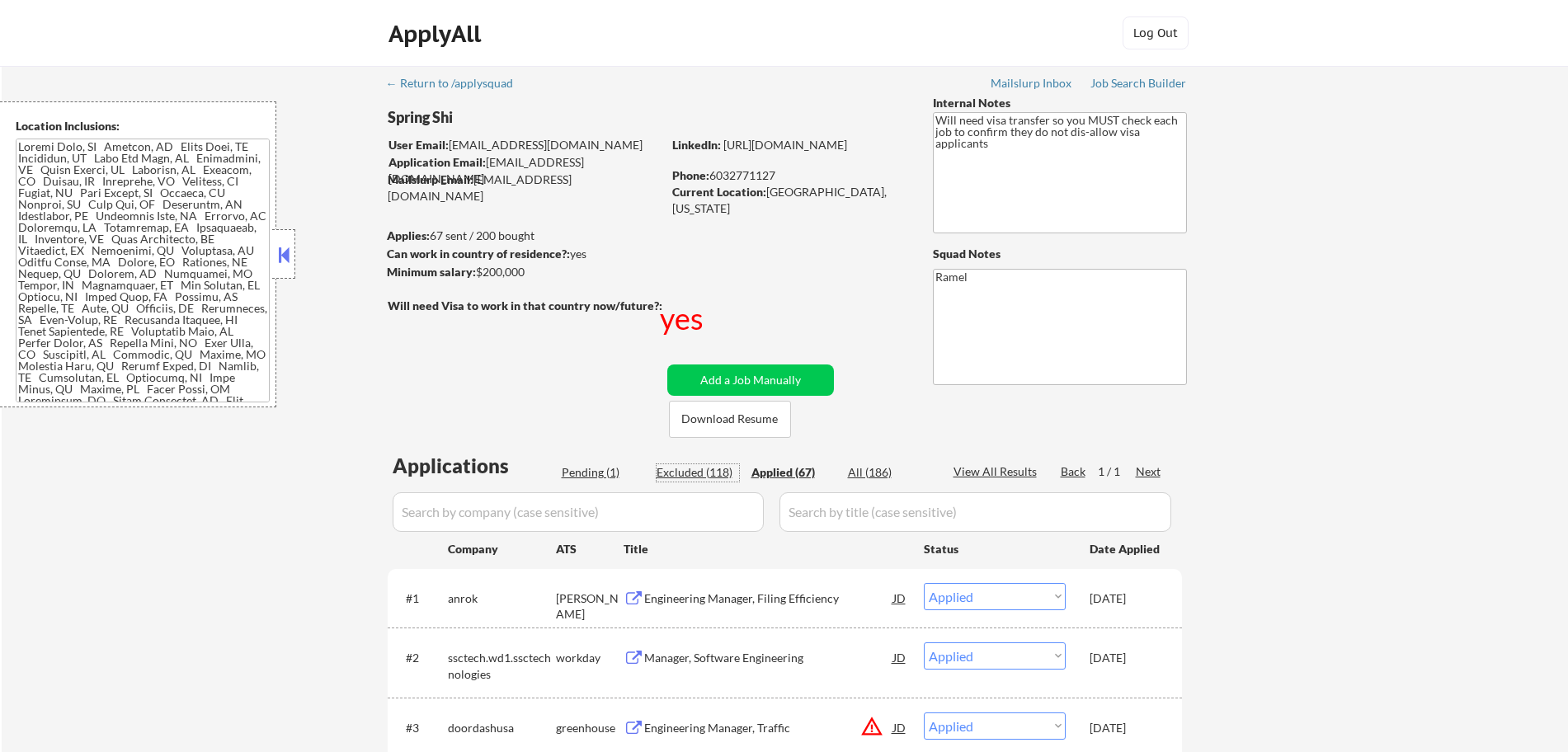
select select ""excluded__salary_""
select select ""excluded""
select select ""excluded__other_""
select select ""excluded__expired_""
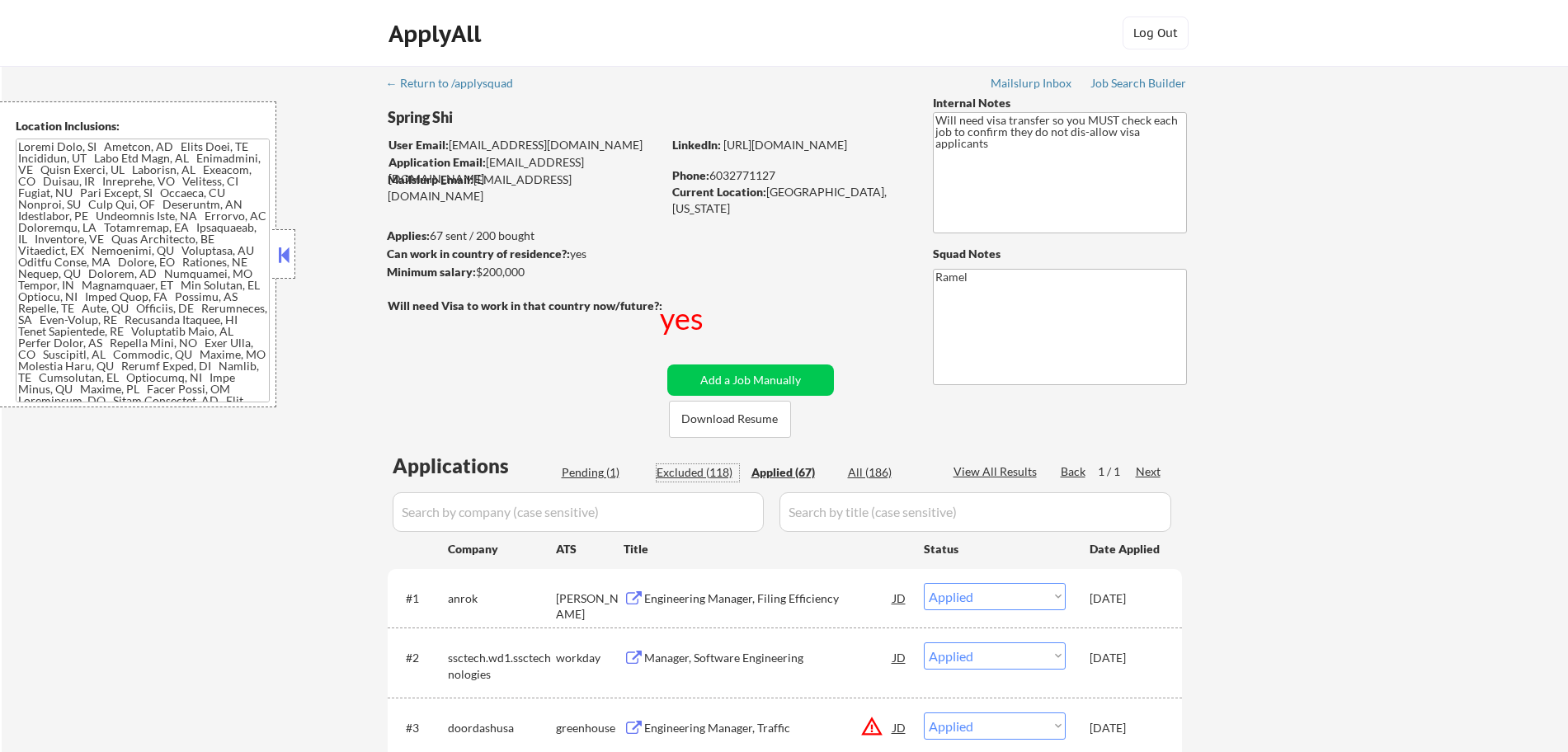
select select ""excluded__expired_""
select select ""excluded""
select select ""excluded__expired_""
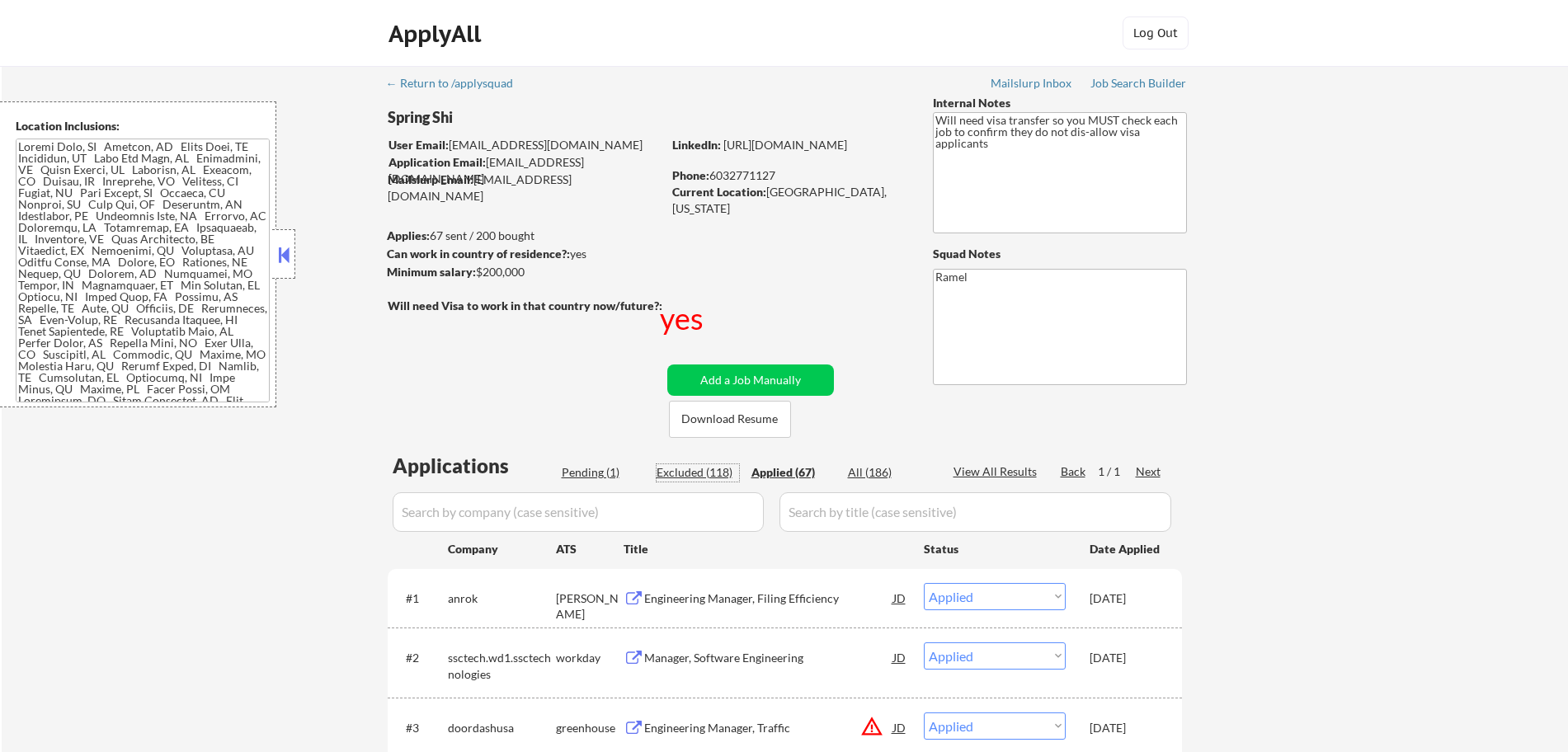
select select ""excluded__salary_""
select select ""excluded__expired_""
select select ""excluded__salary_""
select select ""excluded__bad_match_""
select select ""excluded""
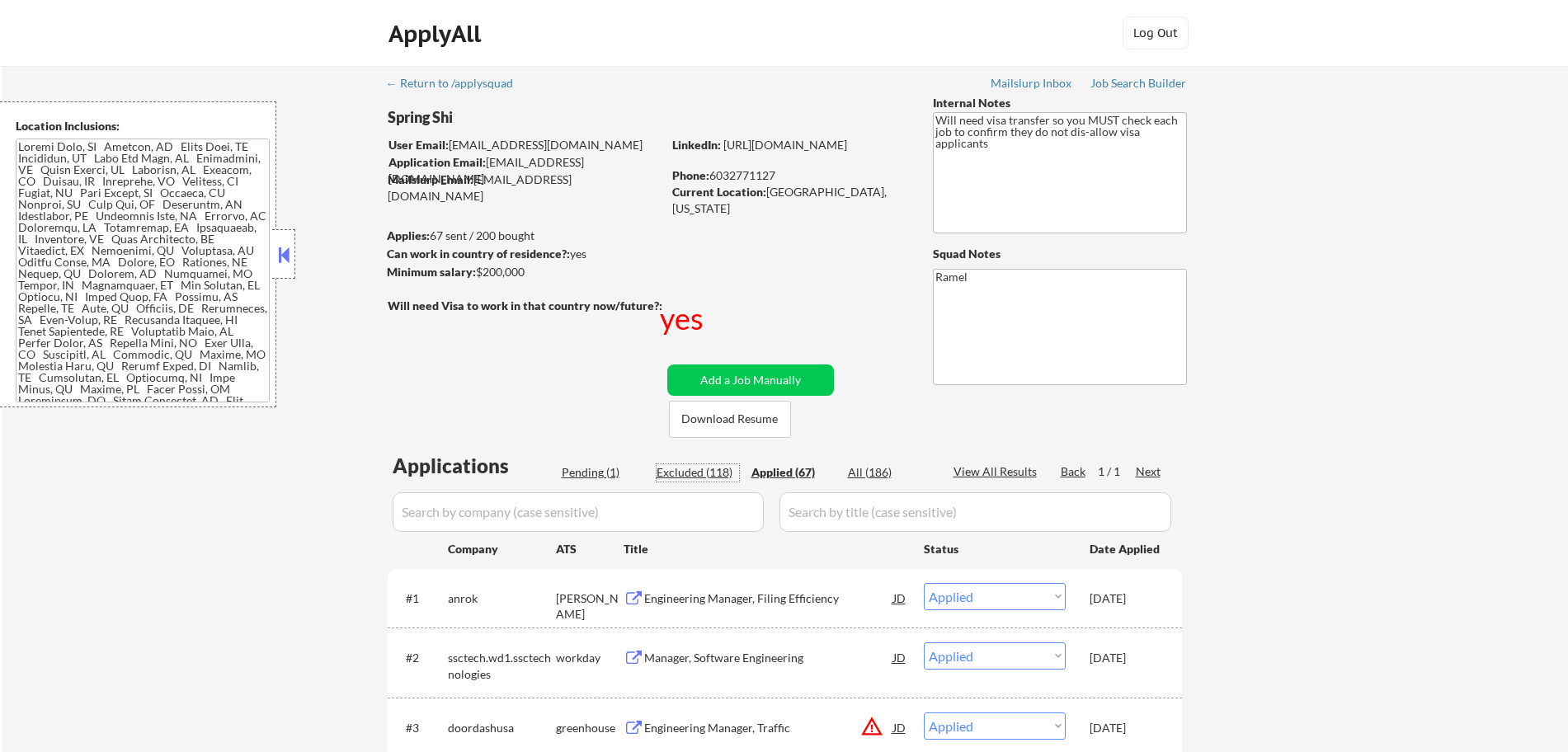
select select ""excluded__bad_match_""
select select ""excluded__expired_""
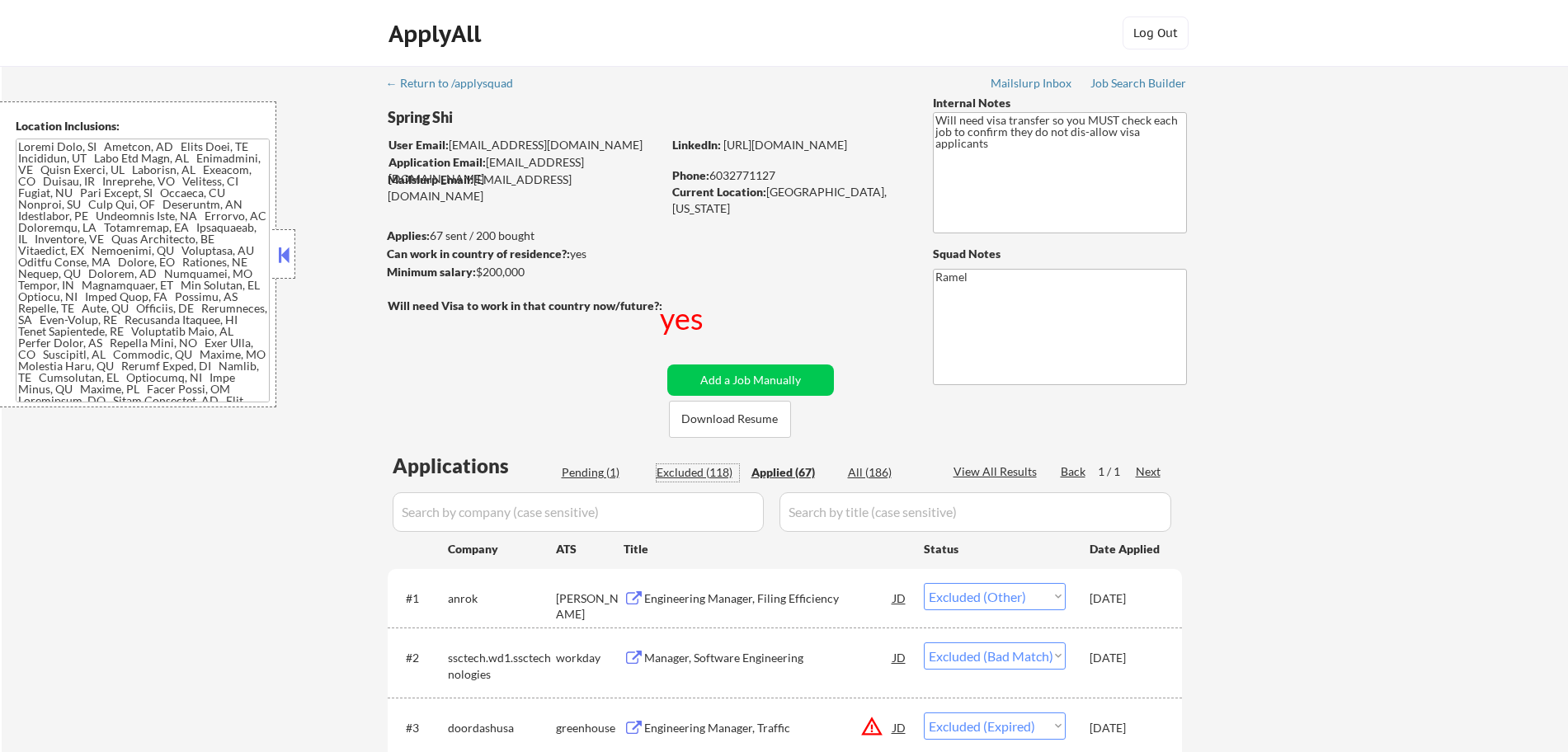
select select ""excluded__other_""
select select ""excluded__expired_""
select select ""excluded""
select select ""excluded__bad_match_""
select select ""excluded""
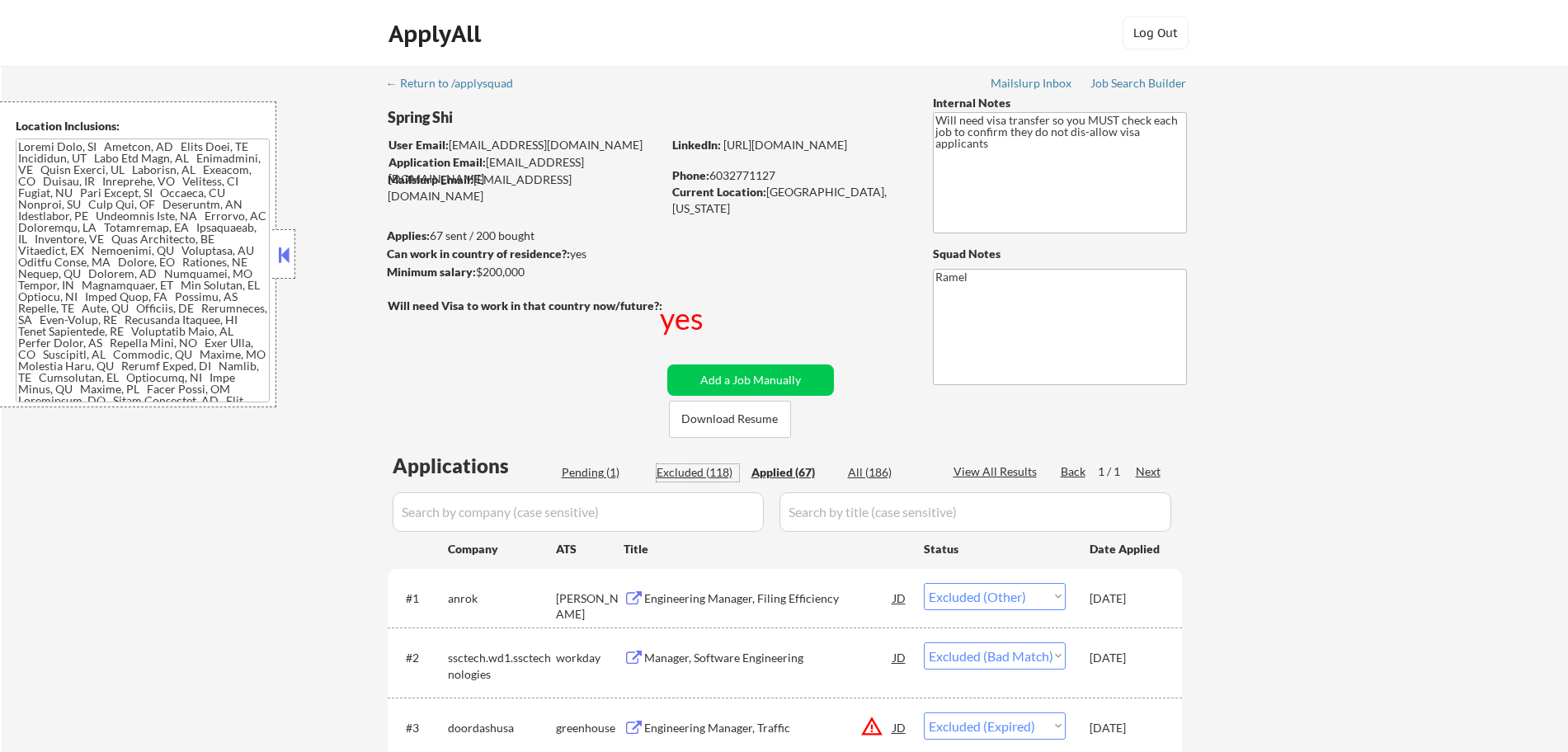
select select ""excluded__expired_""
select select ""excluded""
select select ""excluded__bad_match_""
select select ""excluded__expired_""
select select ""excluded__bad_match_""
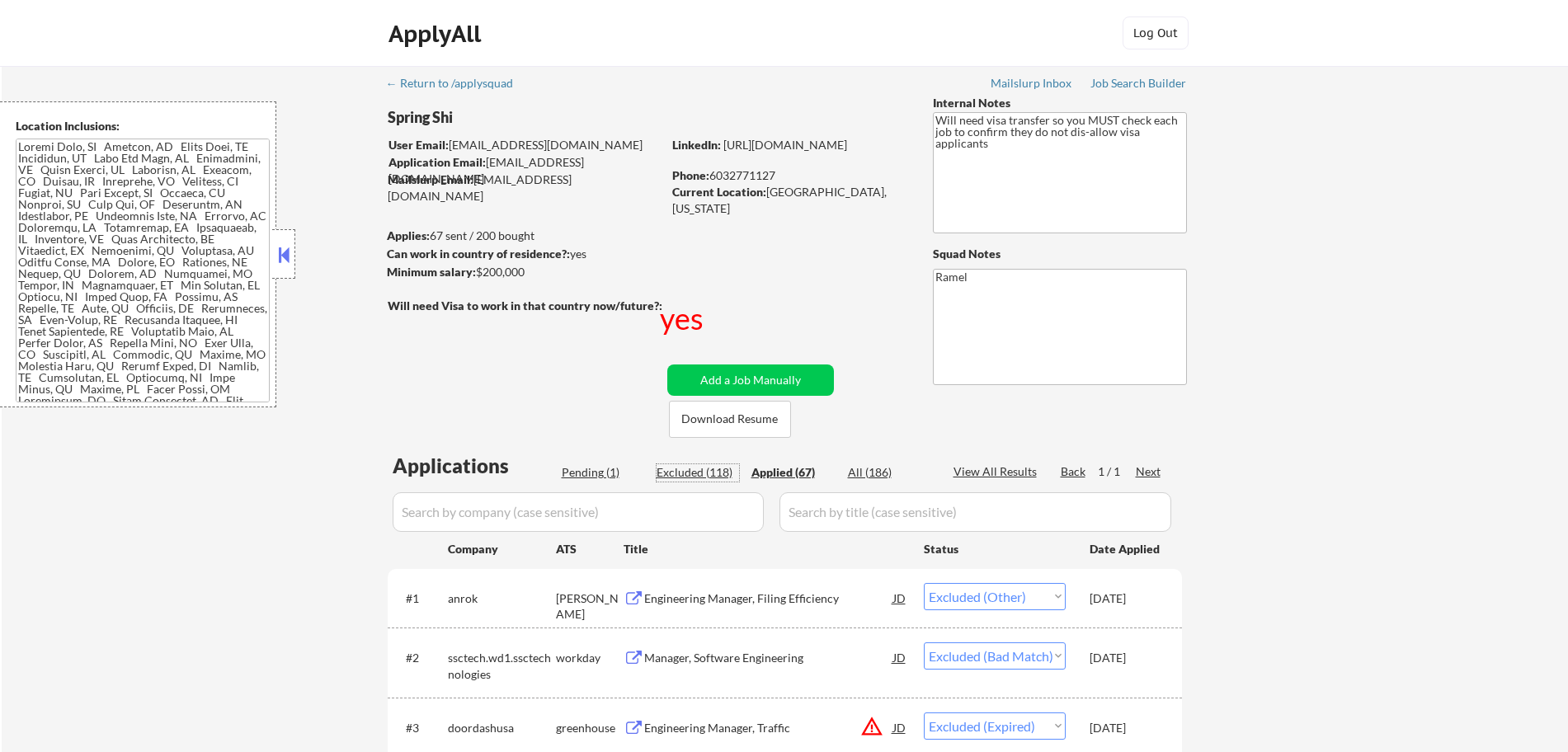
select select ""excluded__other_""
select select ""excluded__bad_match_""
select select ""excluded__expired_""
select select ""excluded__other_""
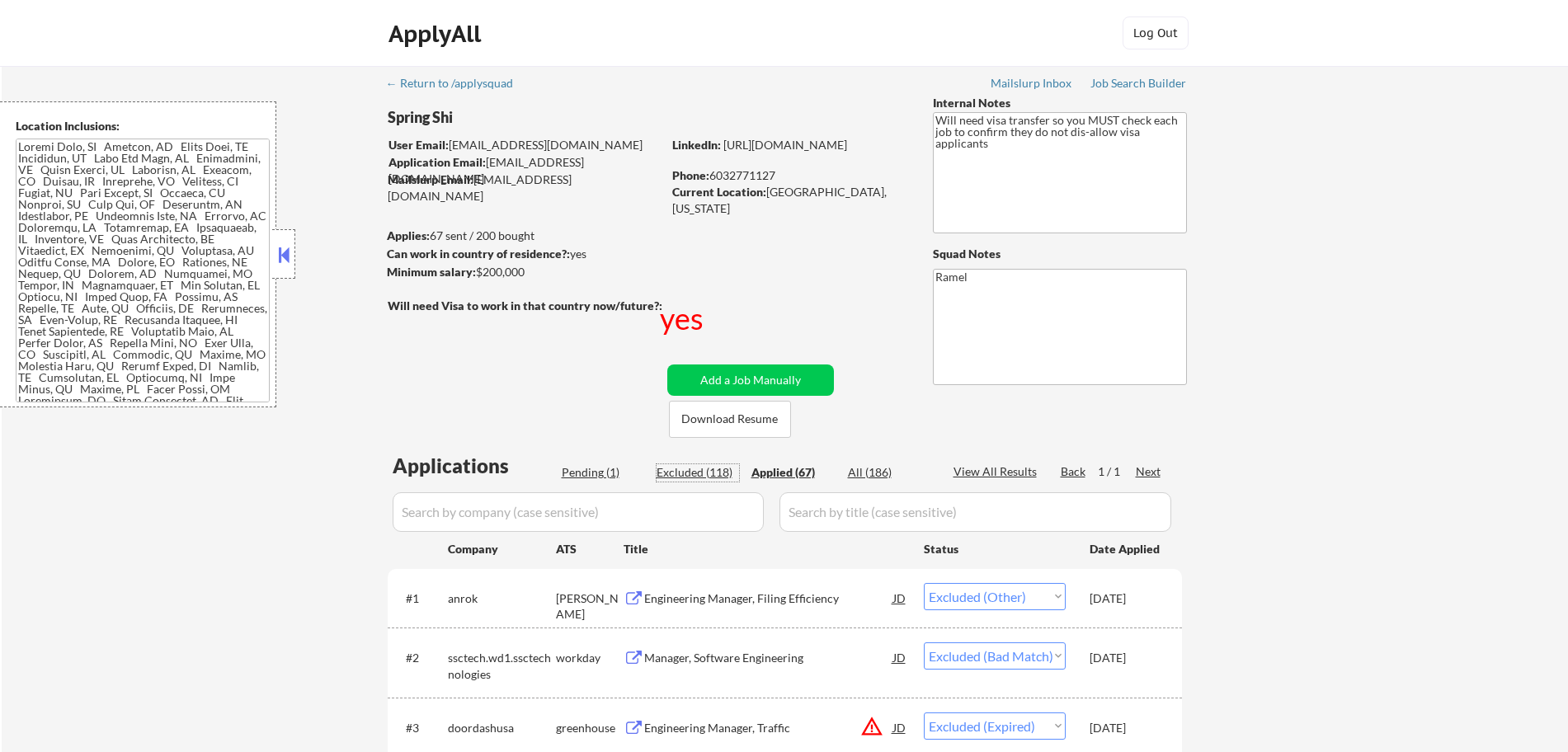
select select ""excluded__bad_match_""
select select ""excluded__other_""
select select ""excluded__location_""
select select ""excluded__other_""
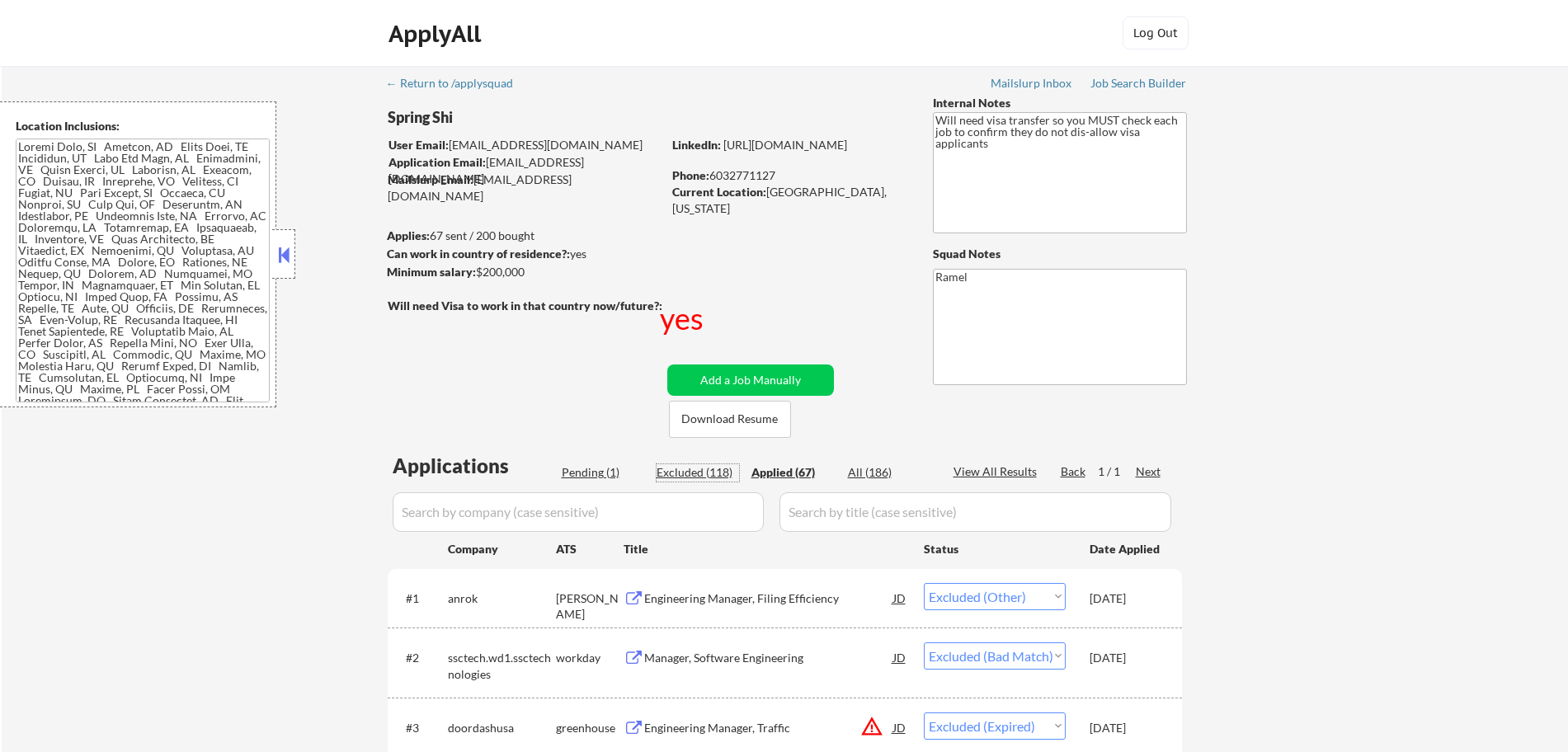
select select ""excluded__other_""
select select ""excluded__salary_""
select select ""excluded""
select select ""excluded__salary_""
select select ""excluded__expired_""
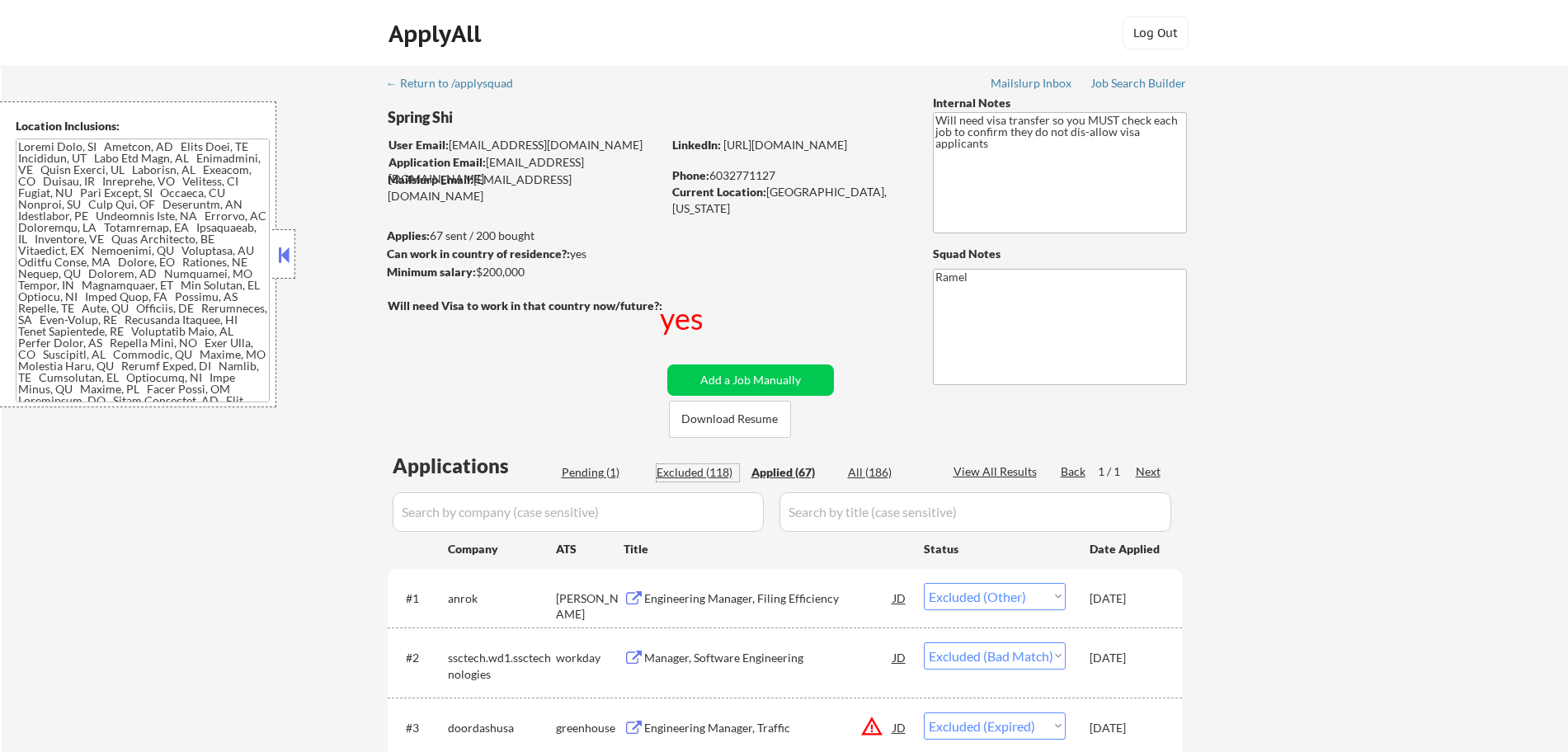
select select ""excluded""
select select ""excluded__bad_match_""
select select ""excluded__expired_""
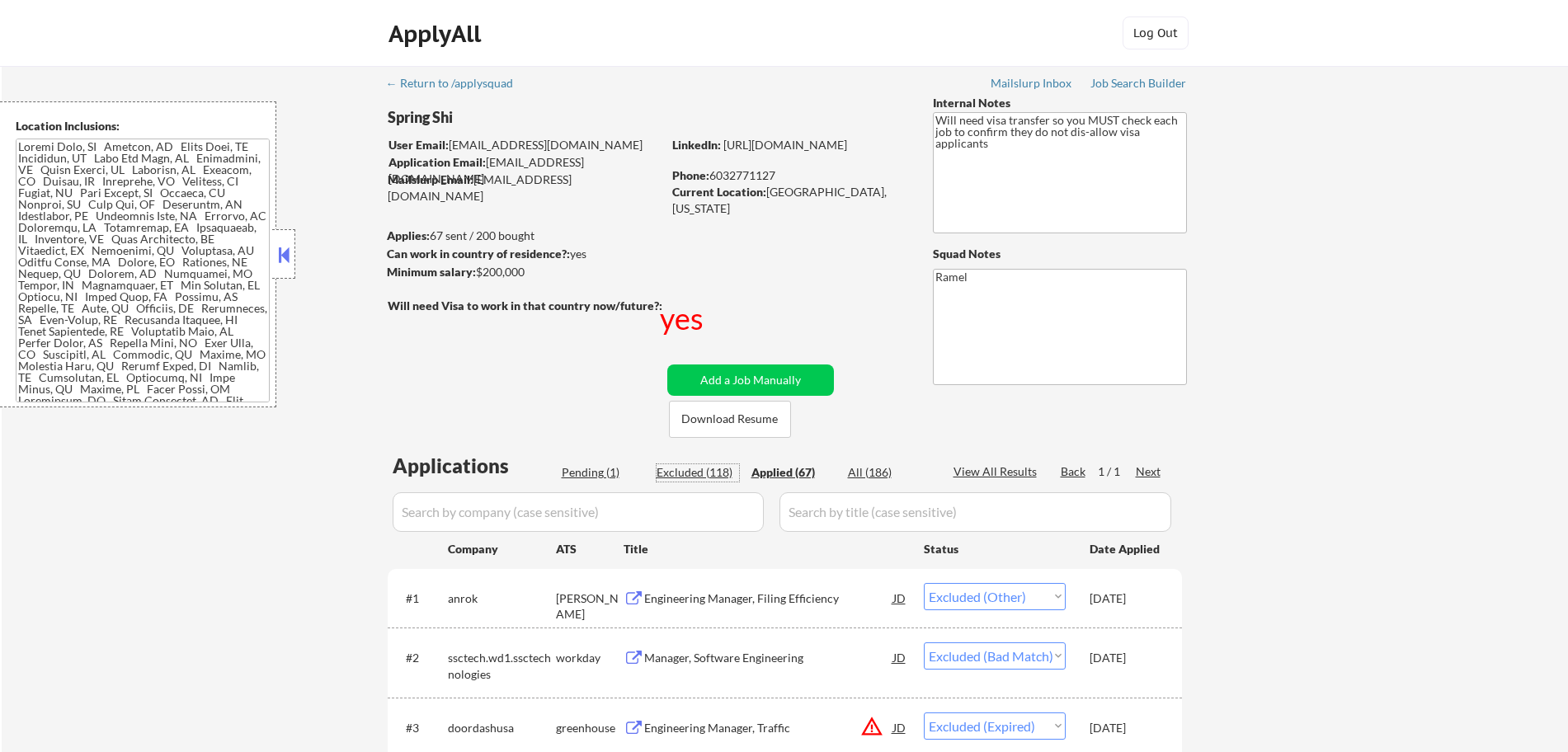
select select ""excluded__bad_match_""
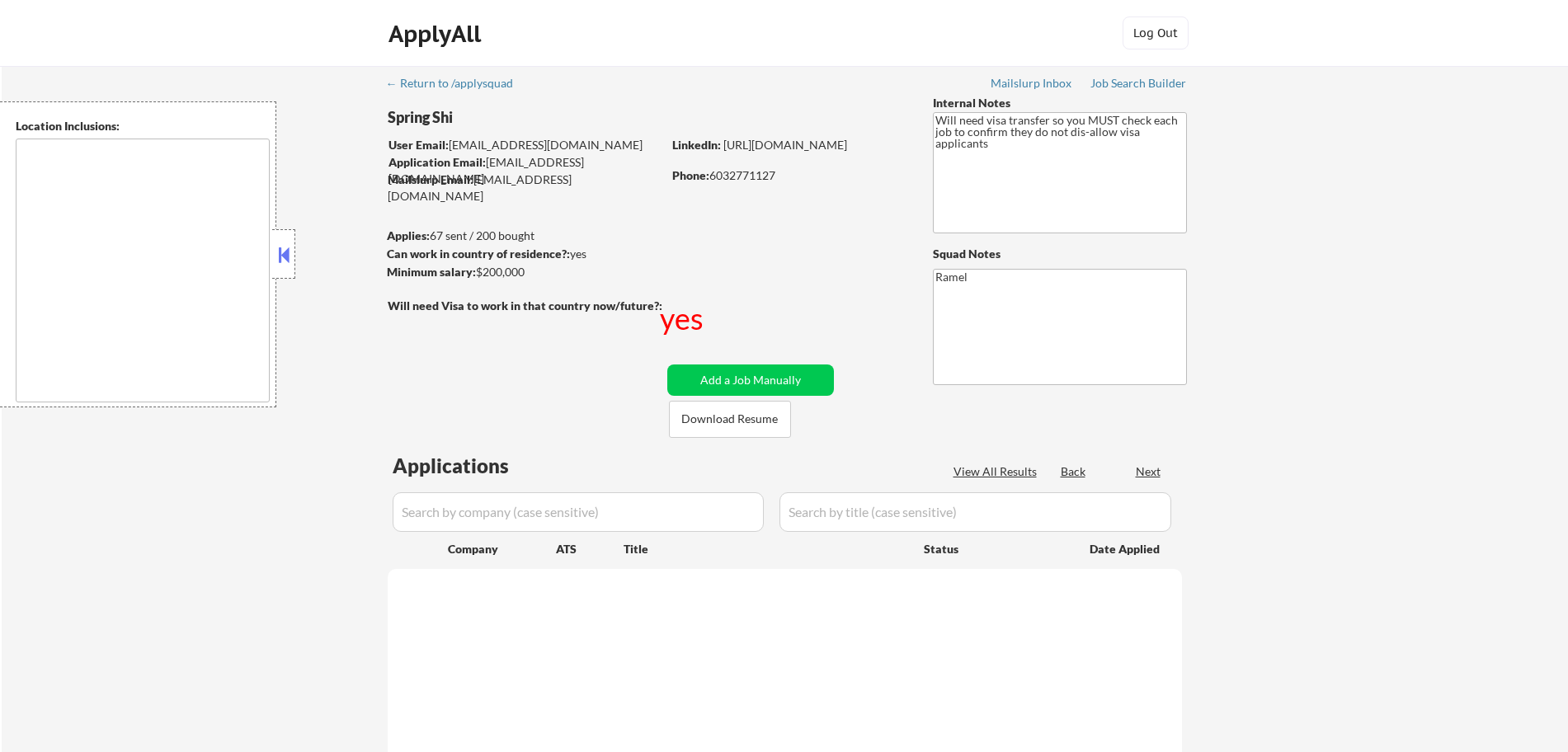
select select ""pending""
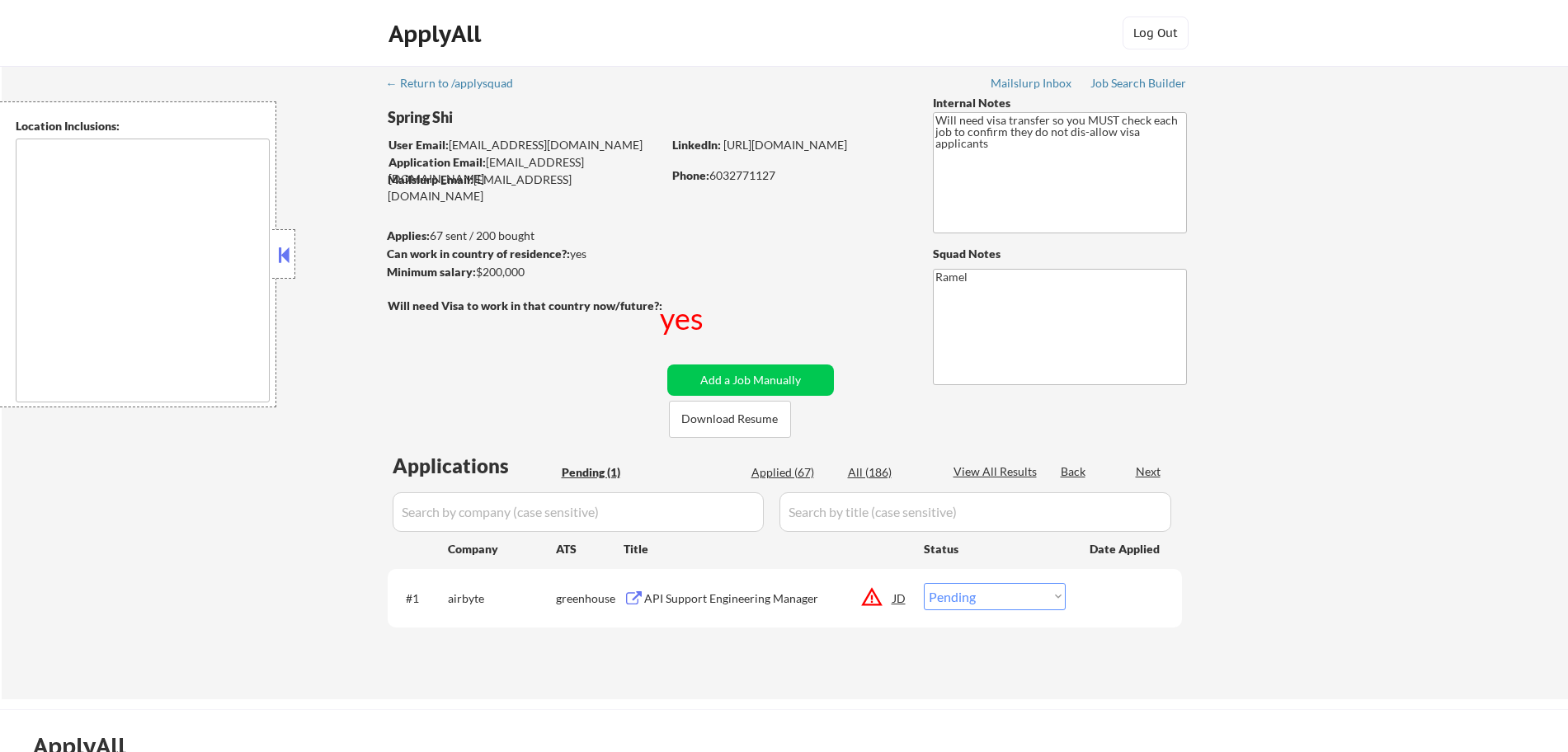
type textarea "[GEOGRAPHIC_DATA], [GEOGRAPHIC_DATA] [GEOGRAPHIC_DATA], [GEOGRAPHIC_DATA] [GEOG…"
